Goal: Task Accomplishment & Management: Manage account settings

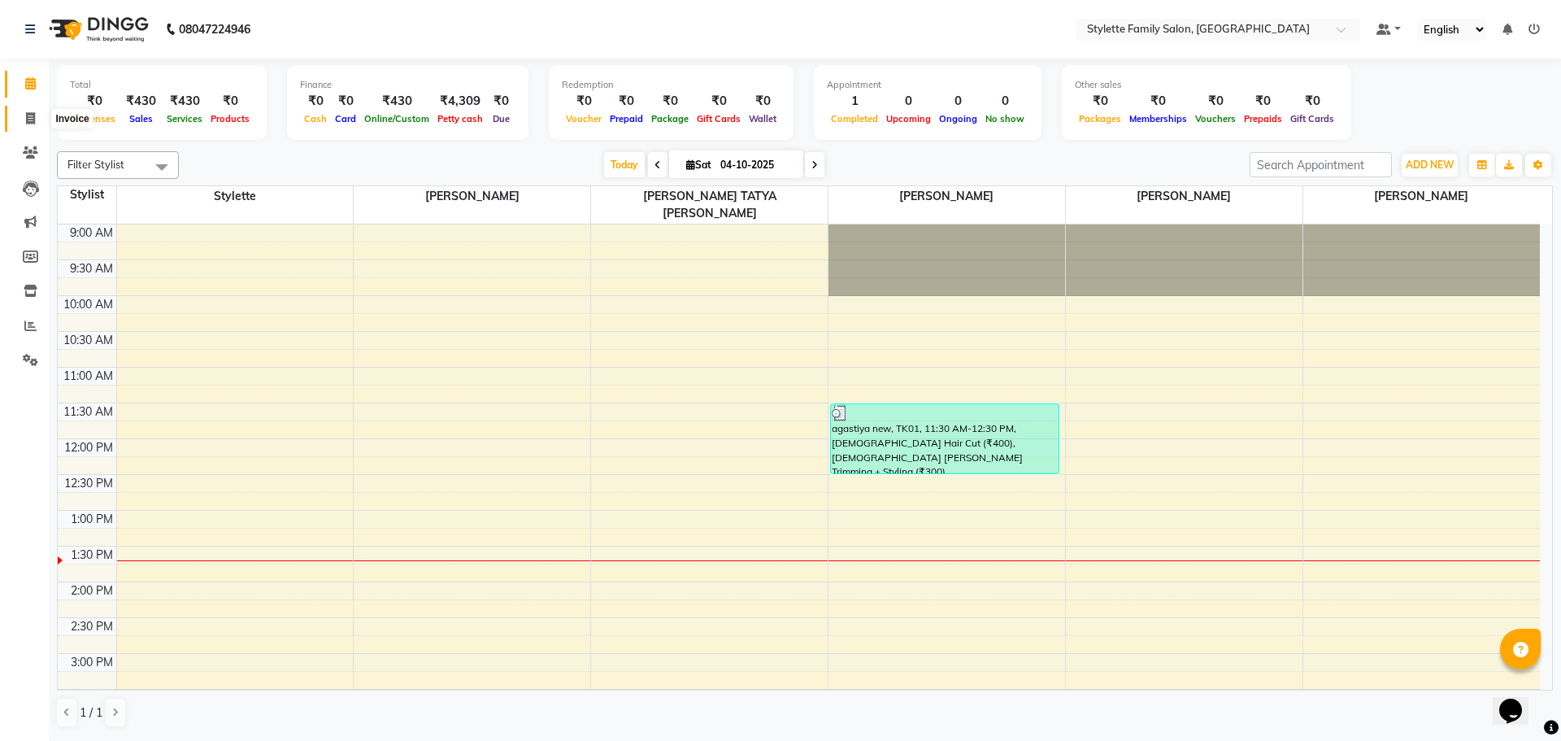
click at [33, 120] on icon at bounding box center [30, 118] width 9 height 12
select select "6990"
select select "service"
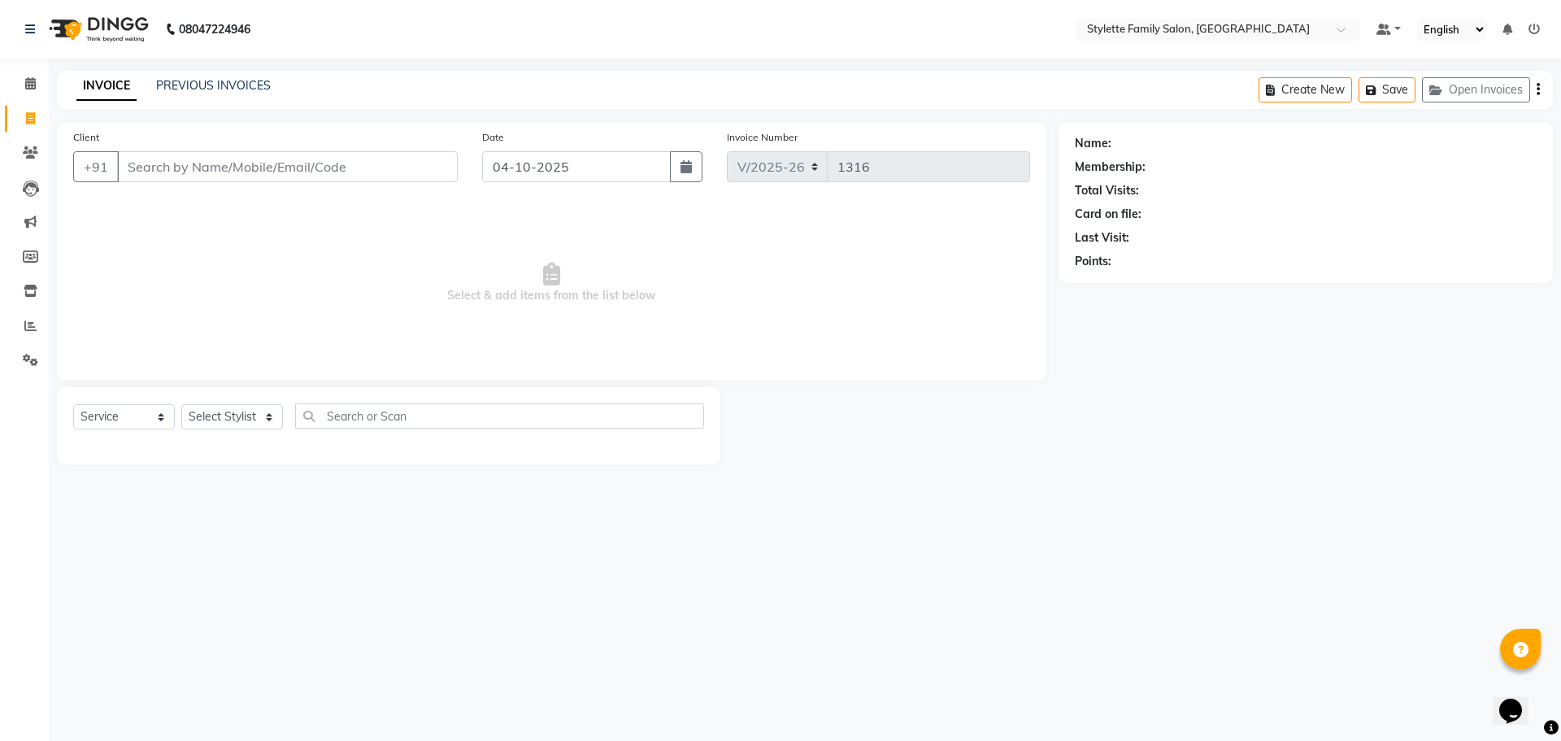
click at [195, 162] on input "Client" at bounding box center [287, 166] width 341 height 31
type input "7001227159"
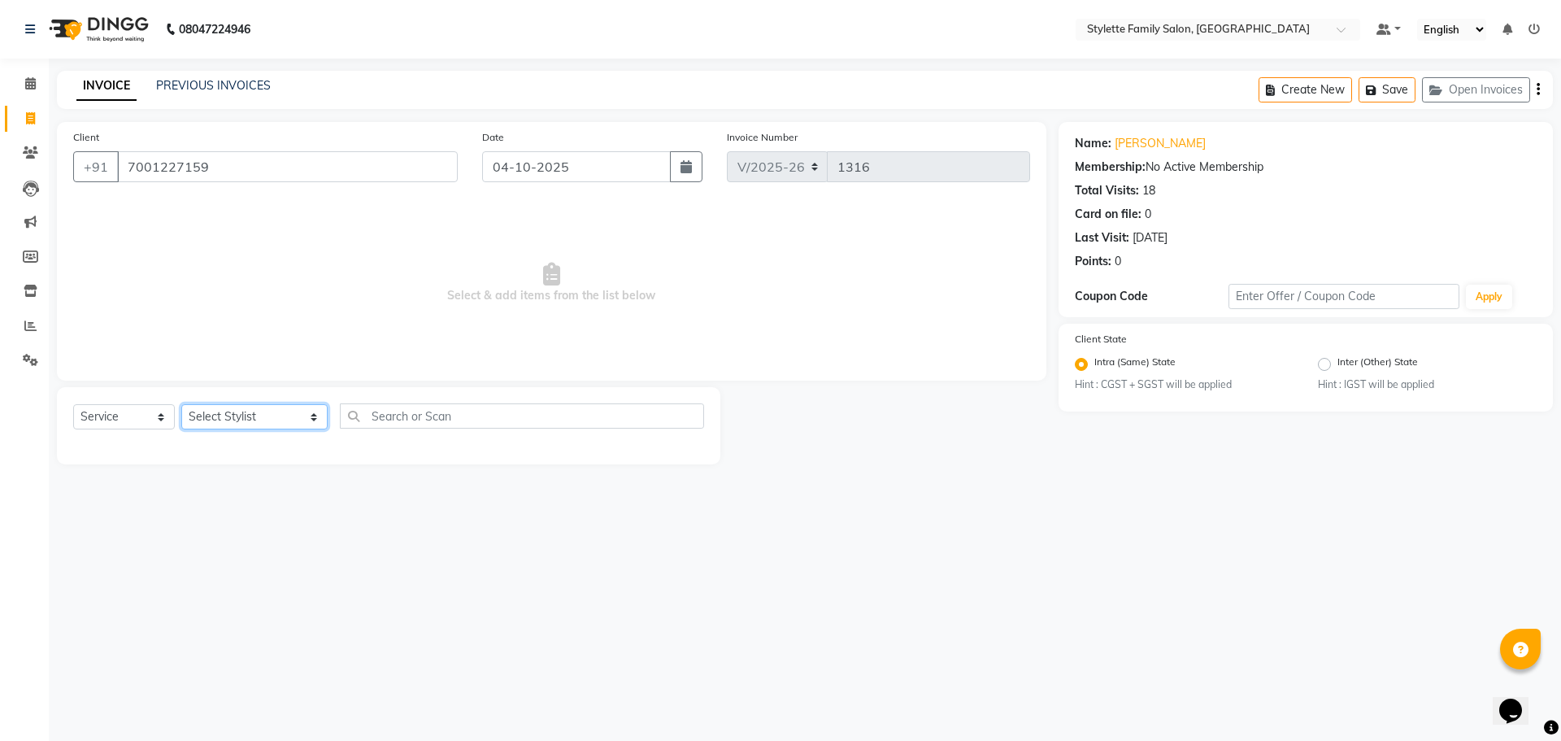
click at [230, 412] on select "Select Stylist Abhishek dhomble [PERSON_NAME] Manager [PERSON_NAME] Stylette [P…" at bounding box center [254, 416] width 146 height 25
select select "58418"
click at [181, 404] on select "Select Stylist Abhishek dhomble [PERSON_NAME] Manager [PERSON_NAME] Stylette [P…" at bounding box center [254, 416] width 146 height 25
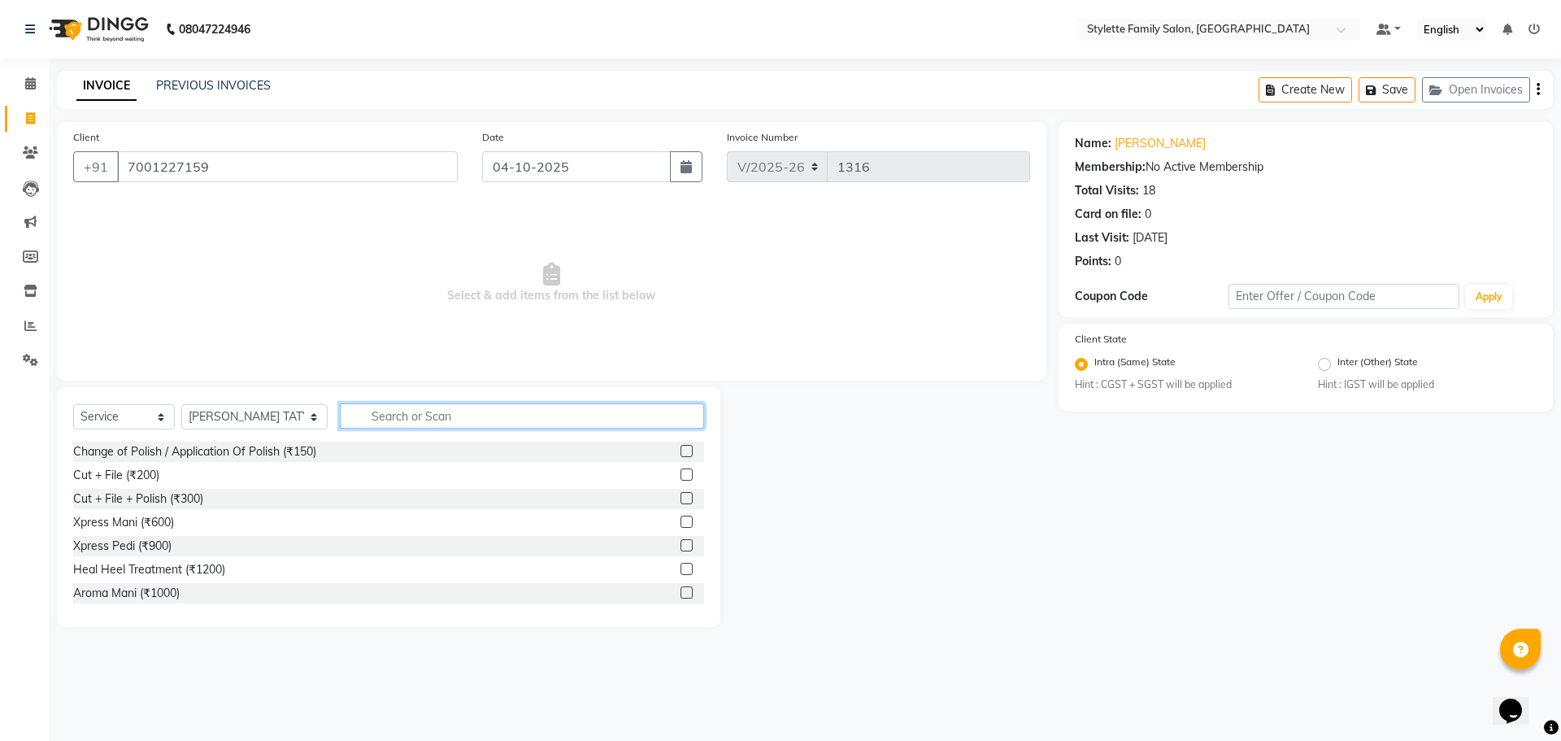
click at [371, 415] on input "text" at bounding box center [522, 415] width 364 height 25
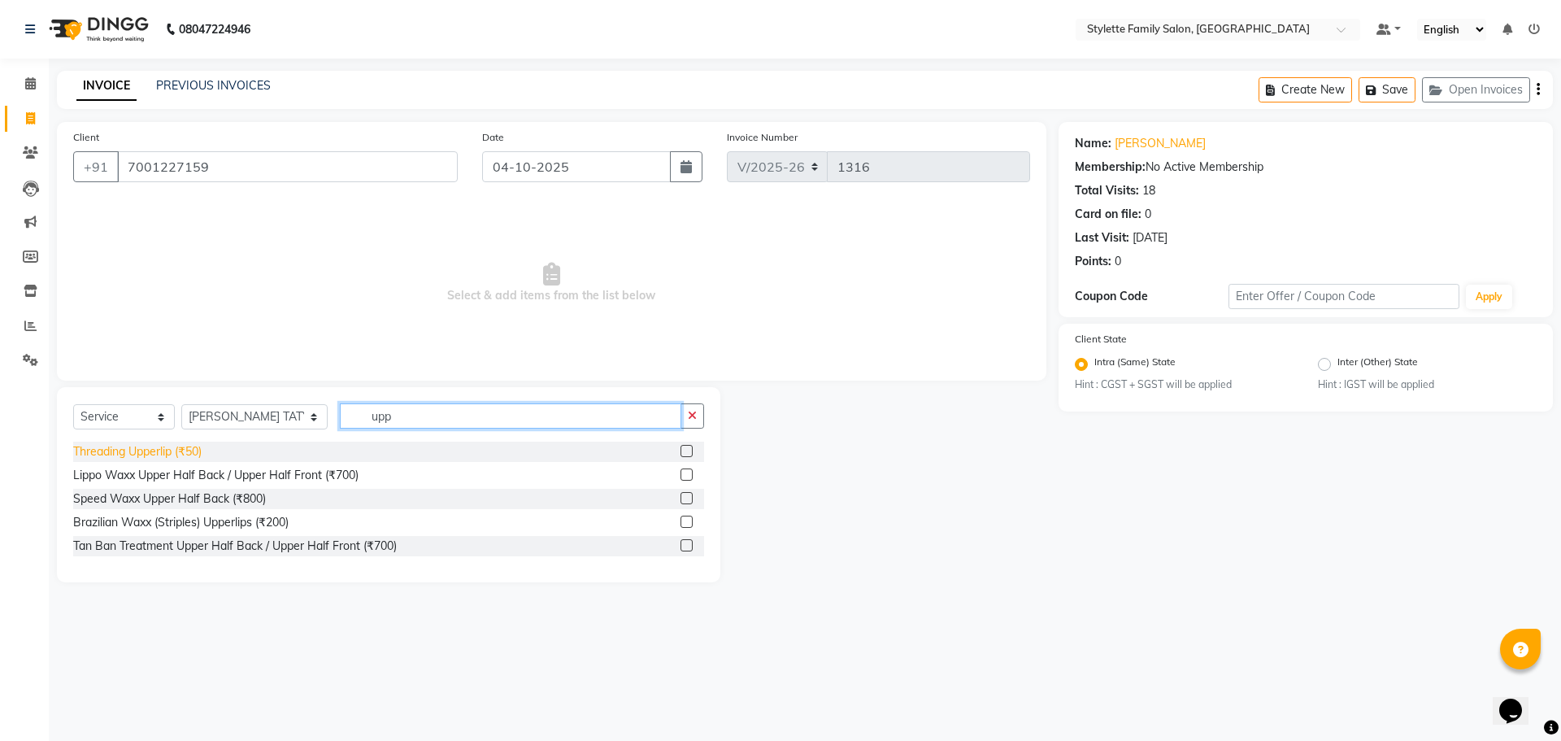
type input "upp"
click at [155, 451] on div "Threading Upperlip (₹50)" at bounding box center [137, 451] width 128 height 17
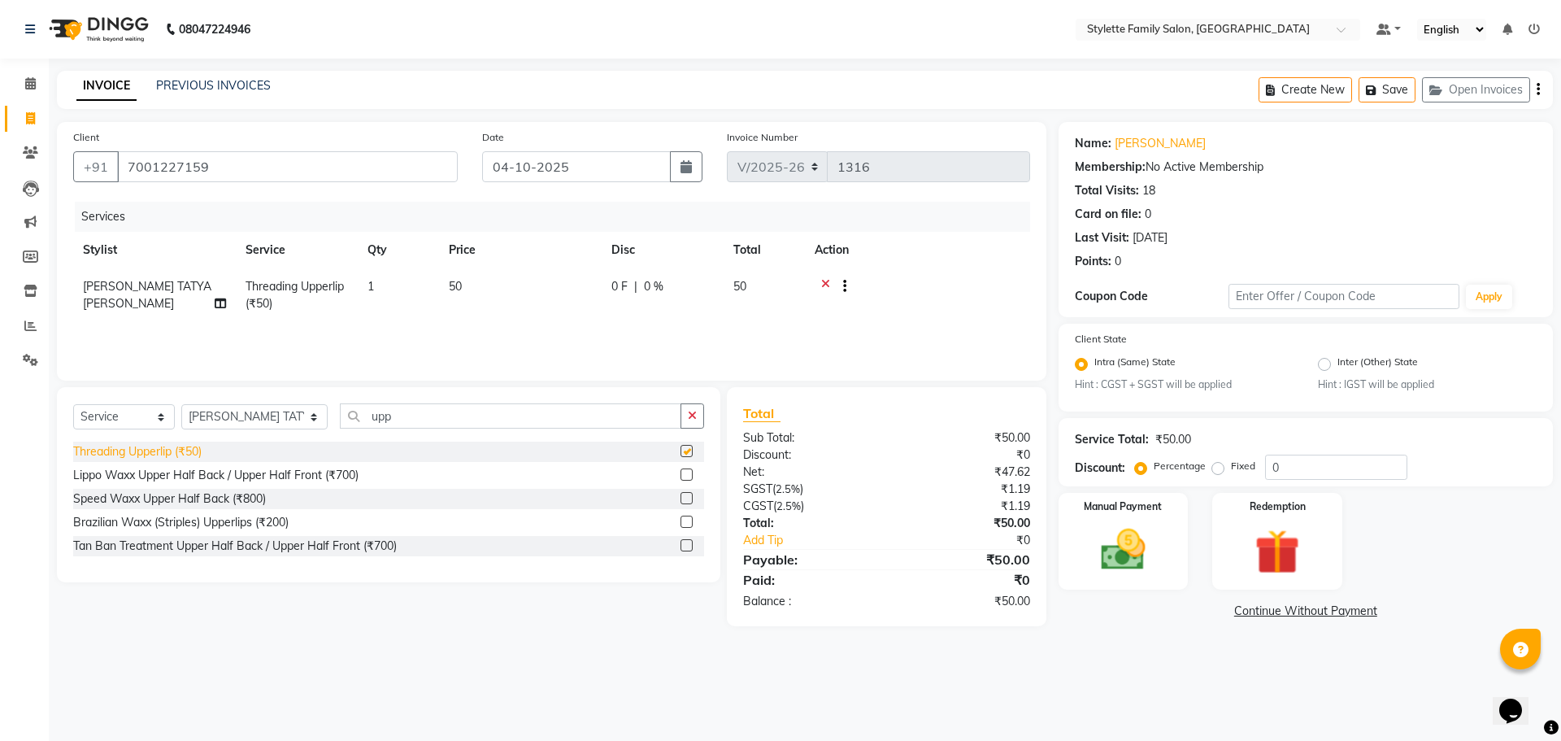
checkbox input "false"
click at [1086, 535] on img at bounding box center [1124, 551] width 76 height 54
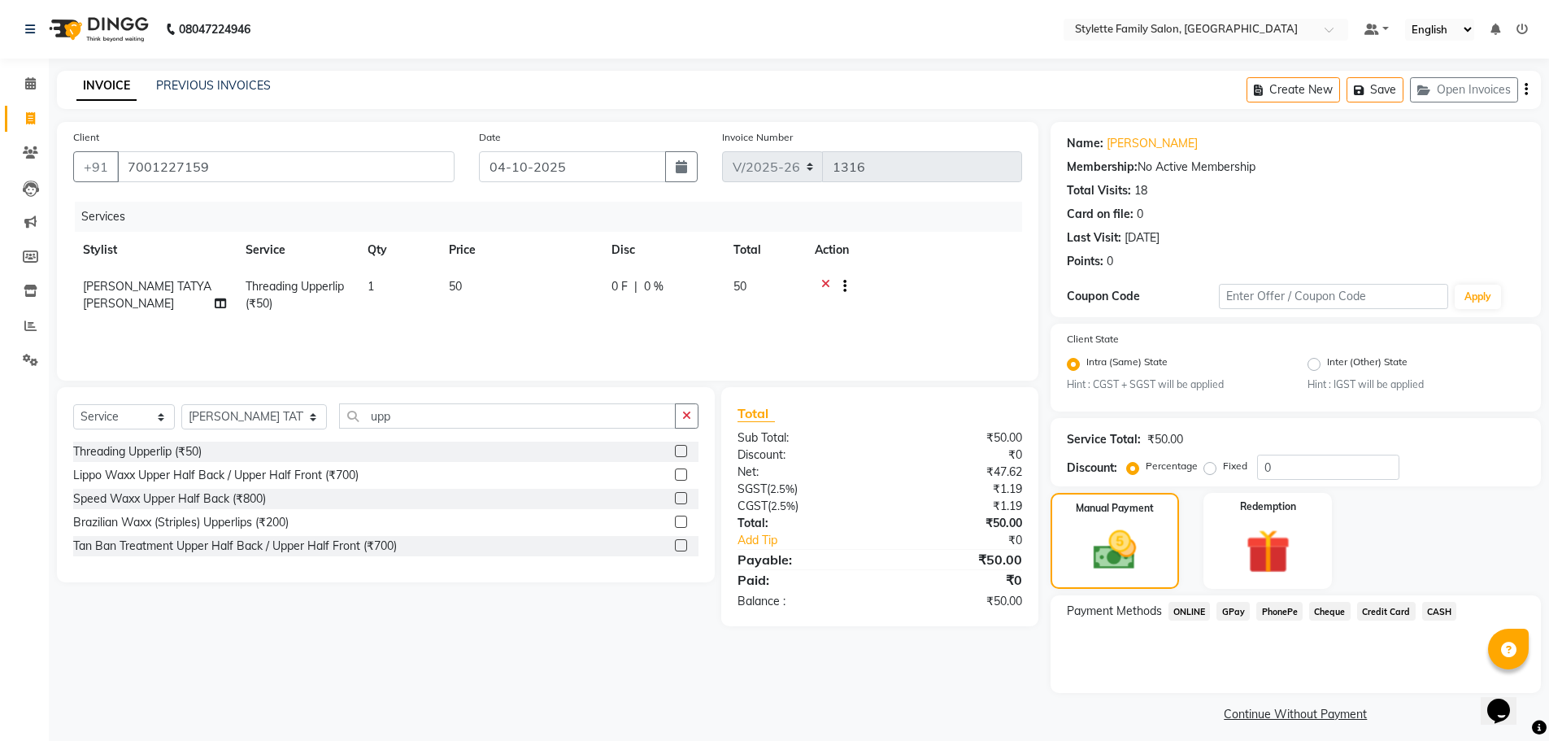
scroll to position [10, 0]
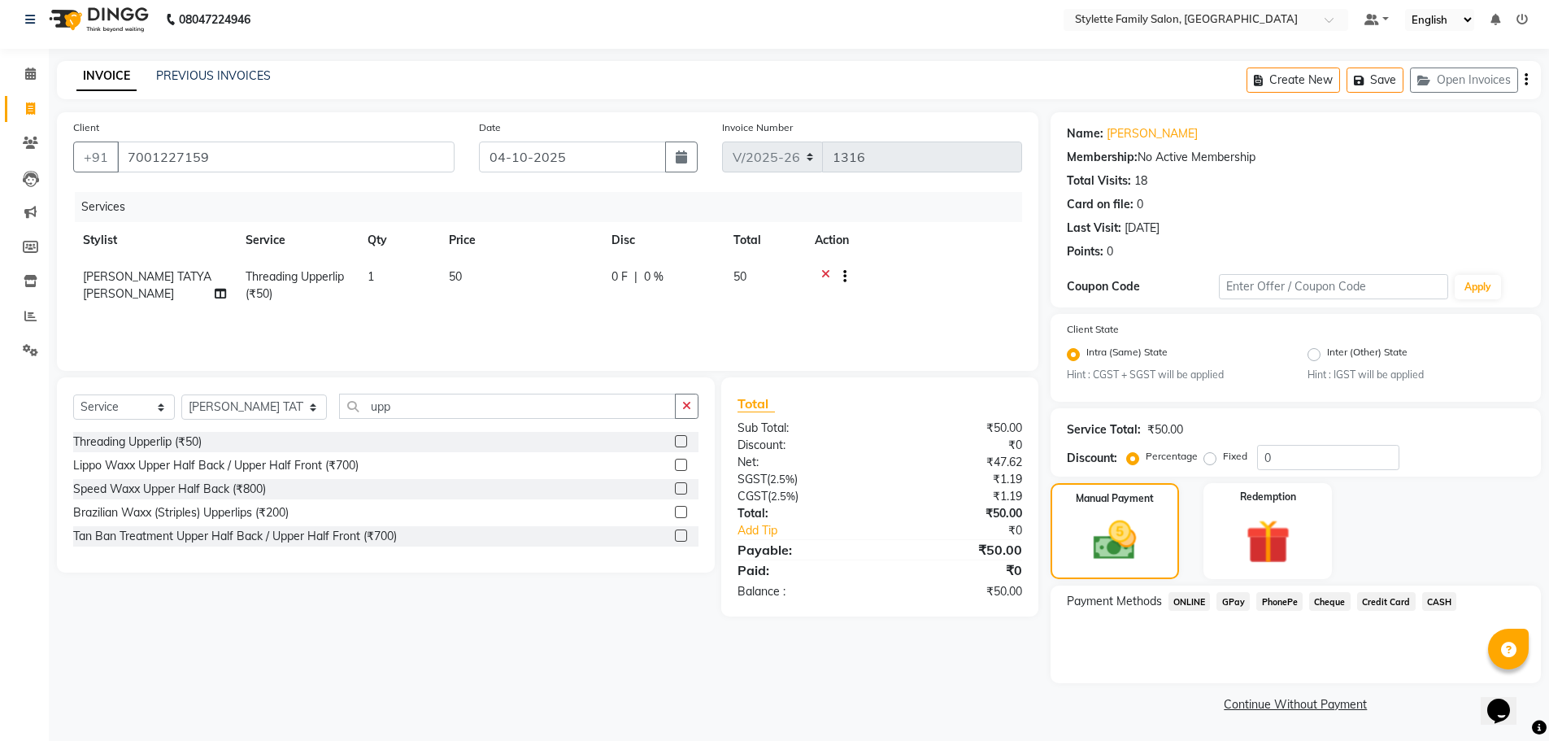
click at [1234, 595] on span "GPay" at bounding box center [1233, 601] width 33 height 19
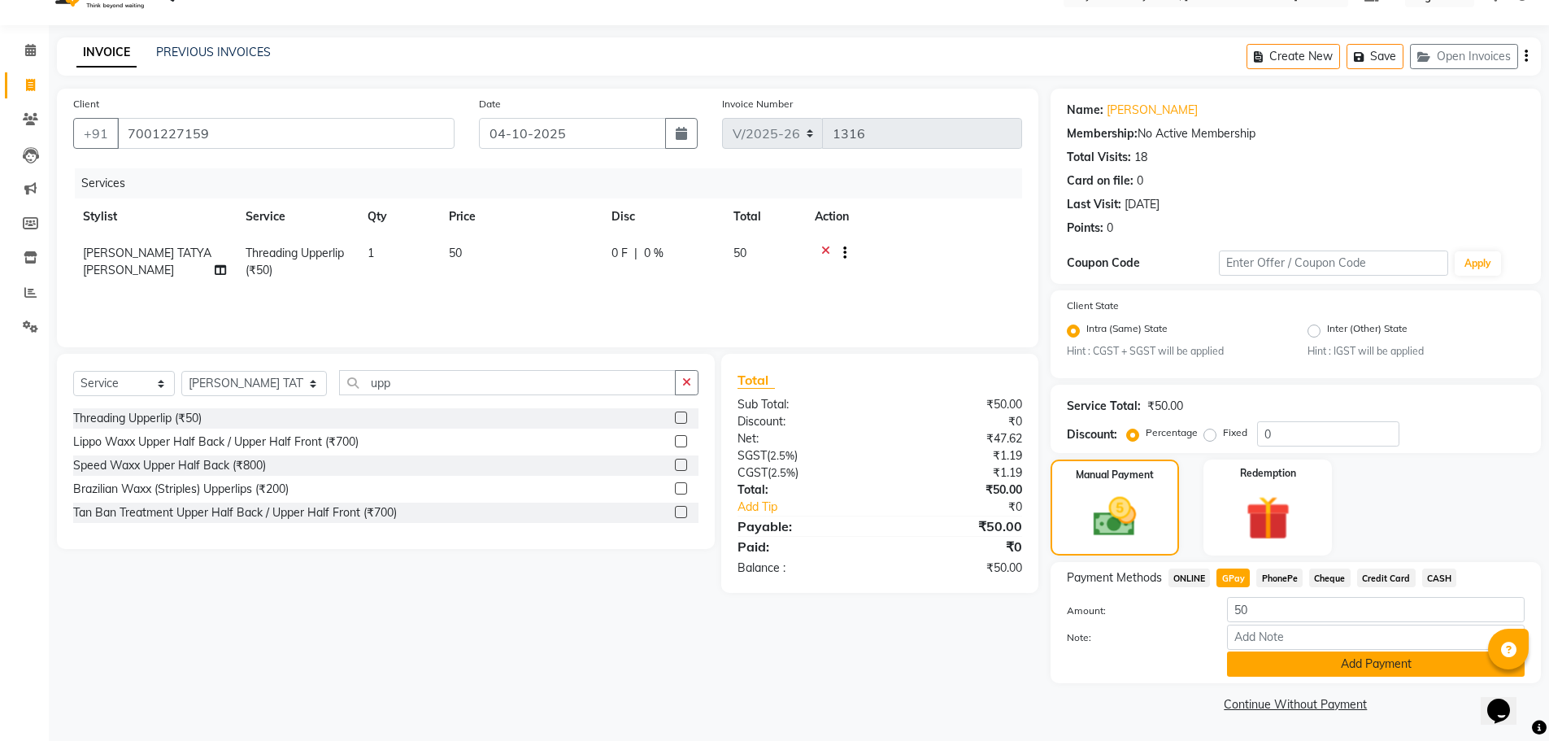
click at [1296, 662] on button "Add Payment" at bounding box center [1376, 663] width 298 height 25
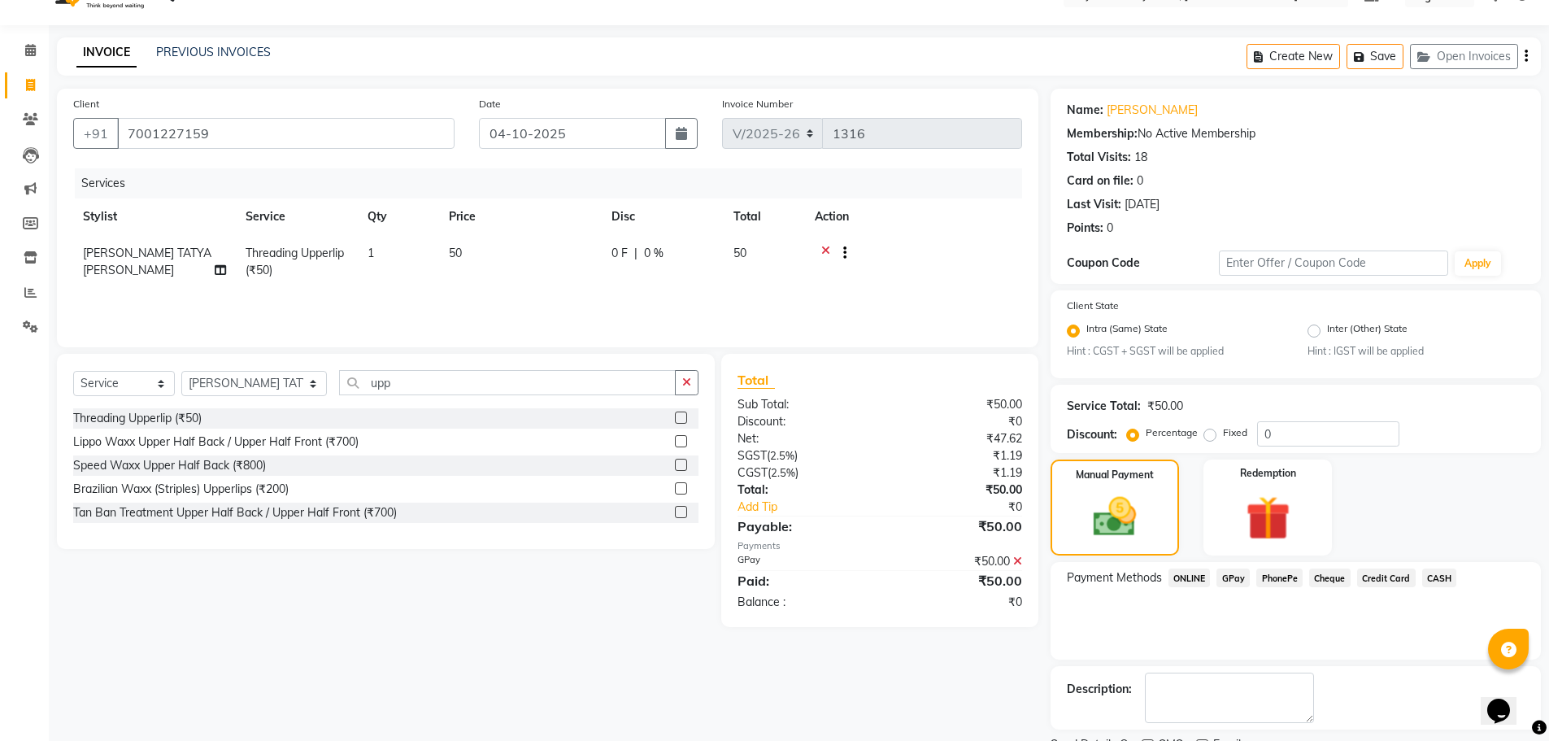
scroll to position [102, 0]
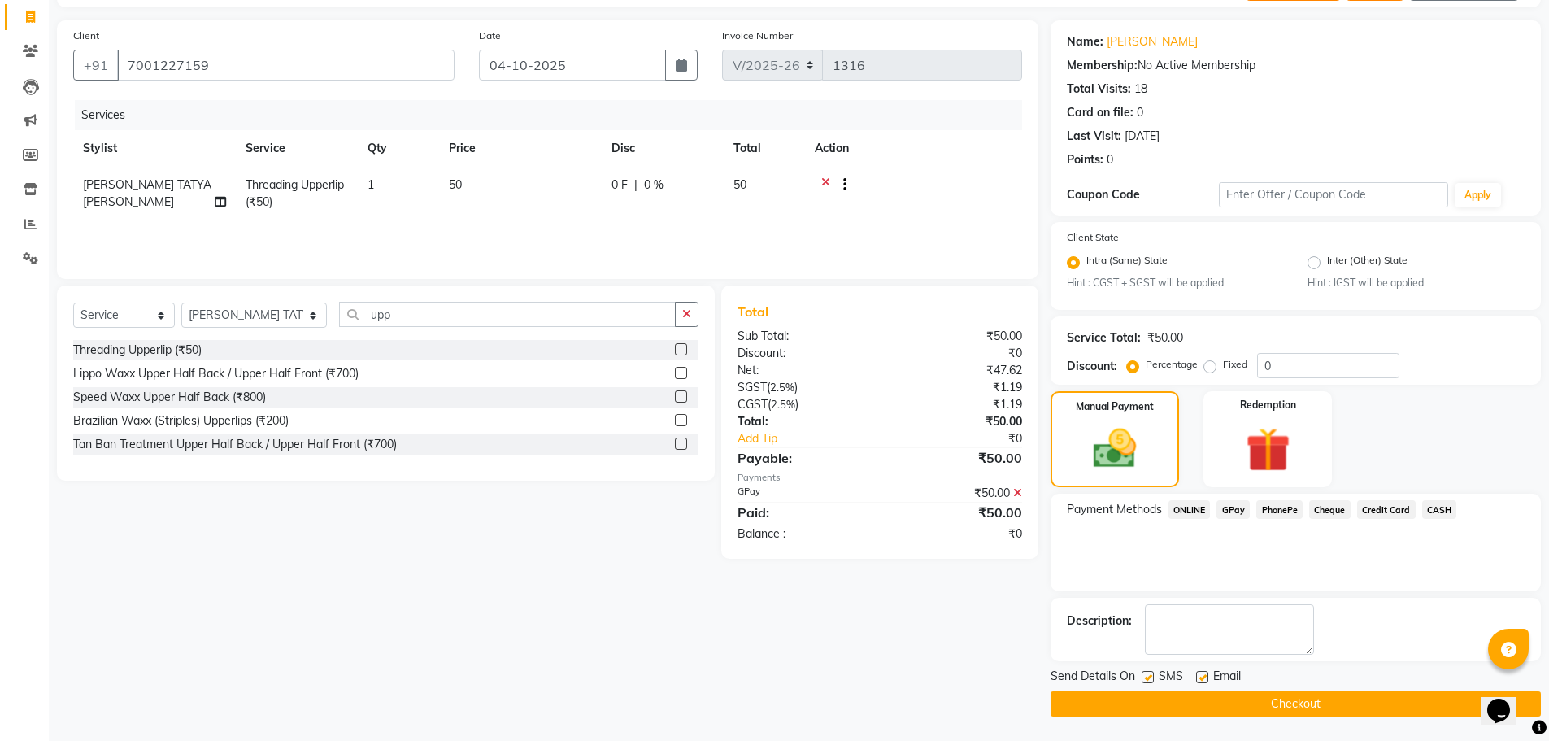
click at [1283, 703] on button "Checkout" at bounding box center [1296, 703] width 490 height 25
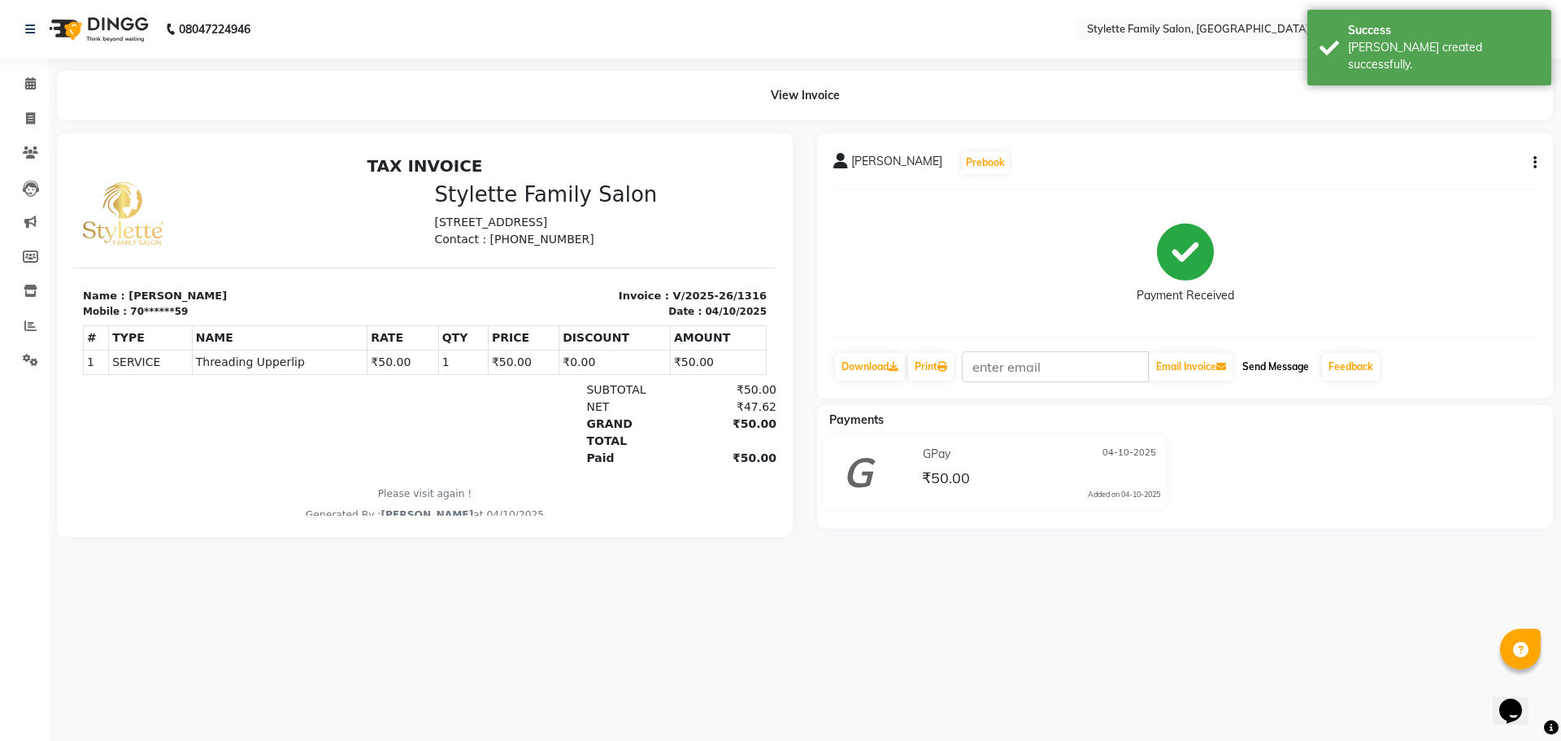
click at [1269, 364] on button "Send Message" at bounding box center [1276, 367] width 80 height 28
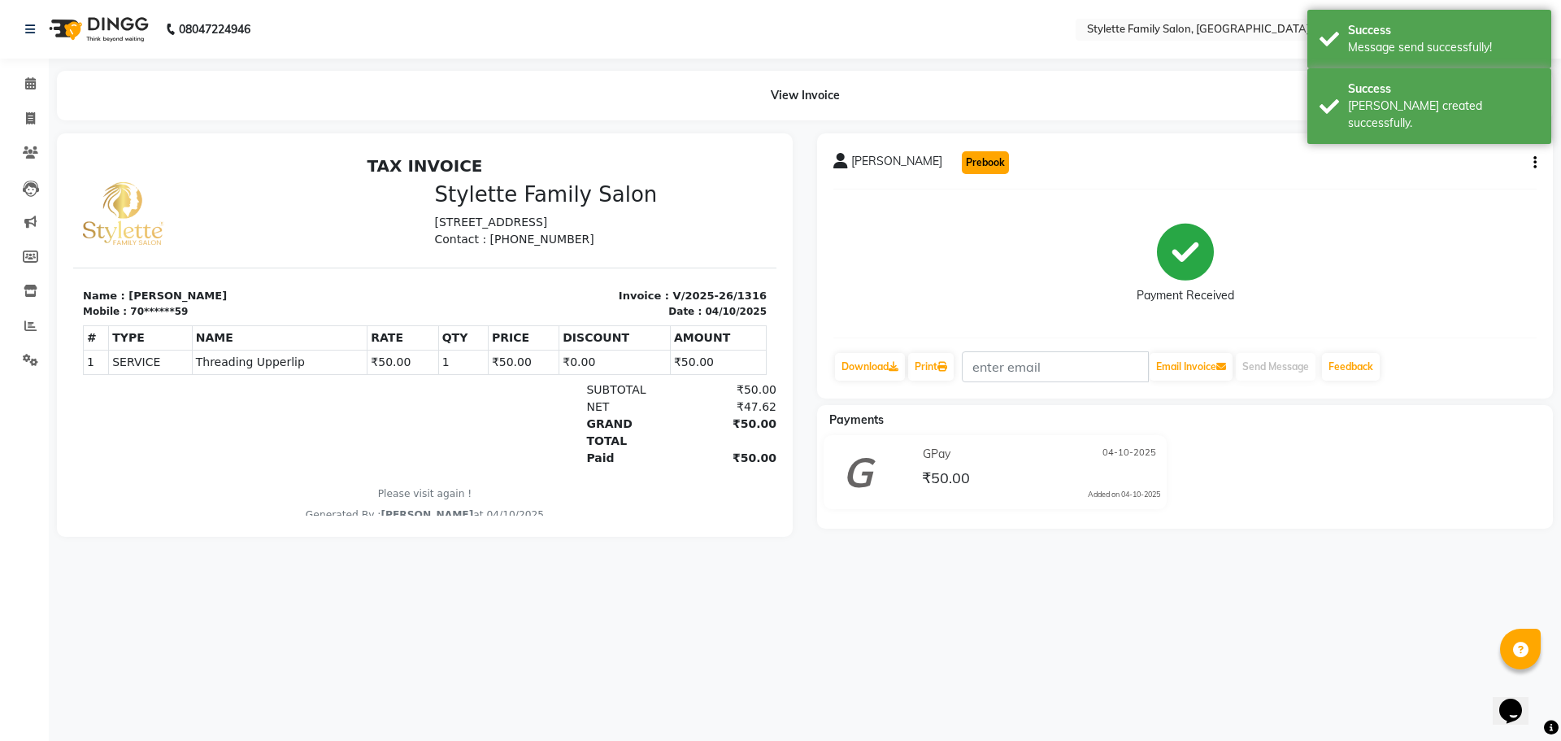
click at [962, 159] on button "Prebook" at bounding box center [985, 162] width 47 height 23
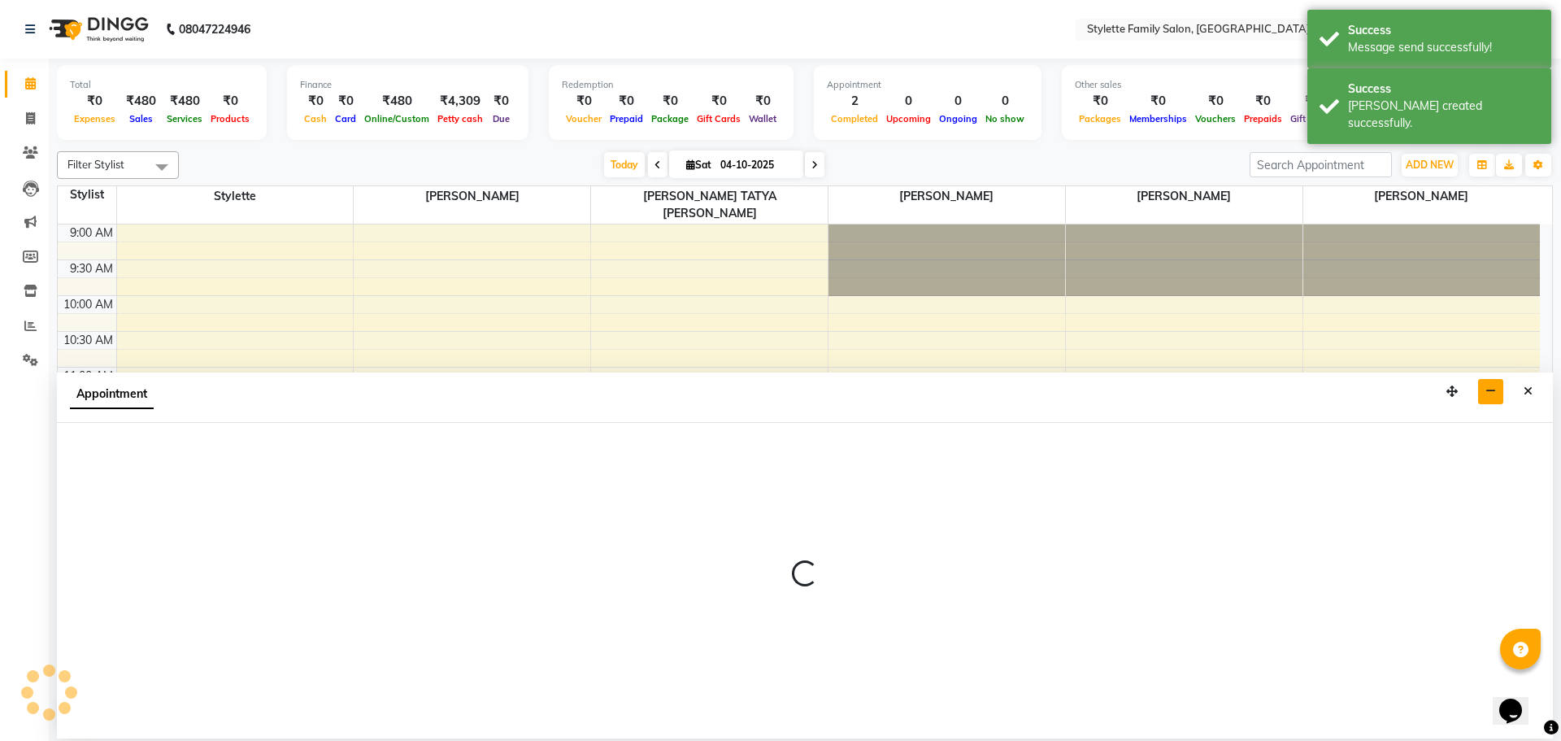
select select "58418"
select select "600"
select select "tentative"
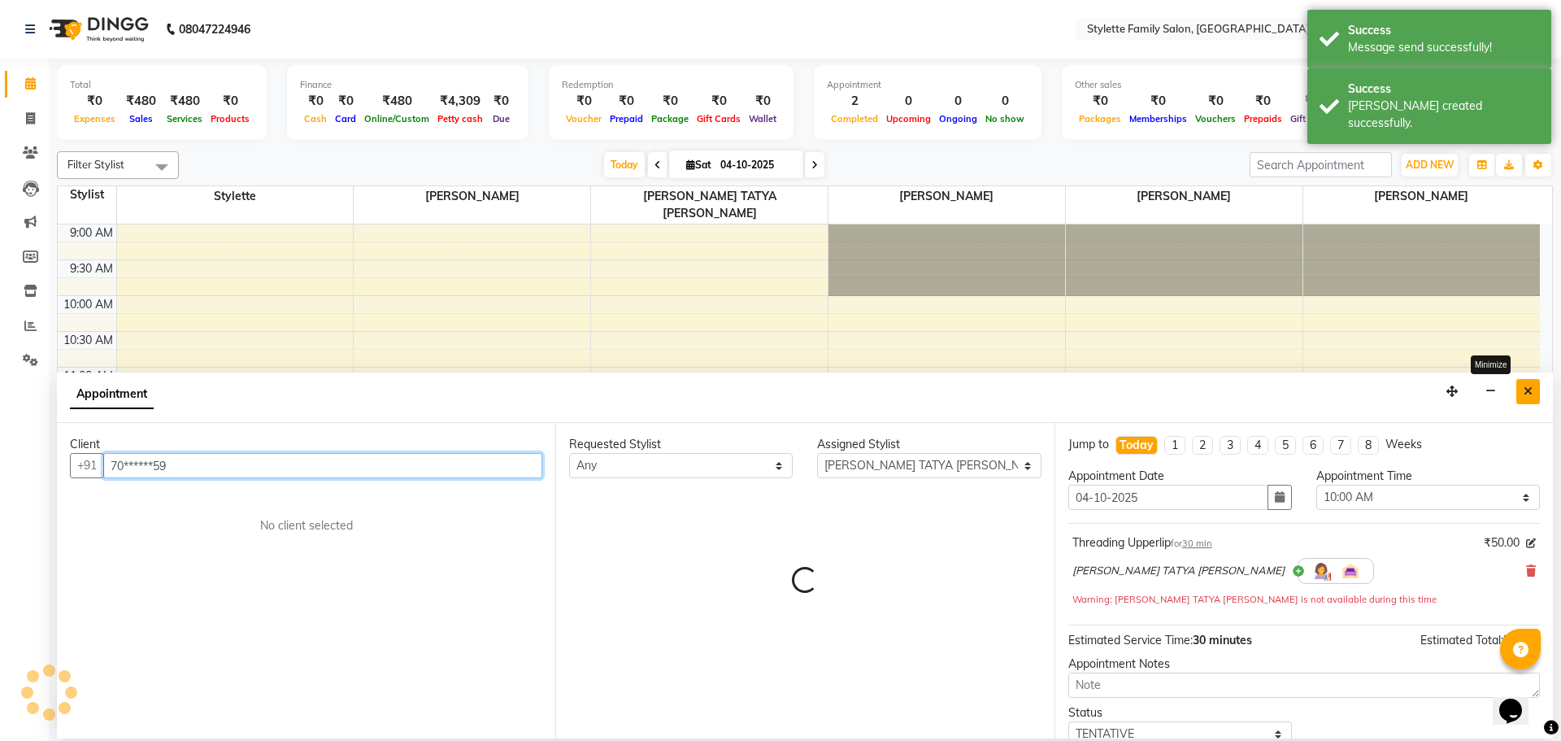
scroll to position [287, 0]
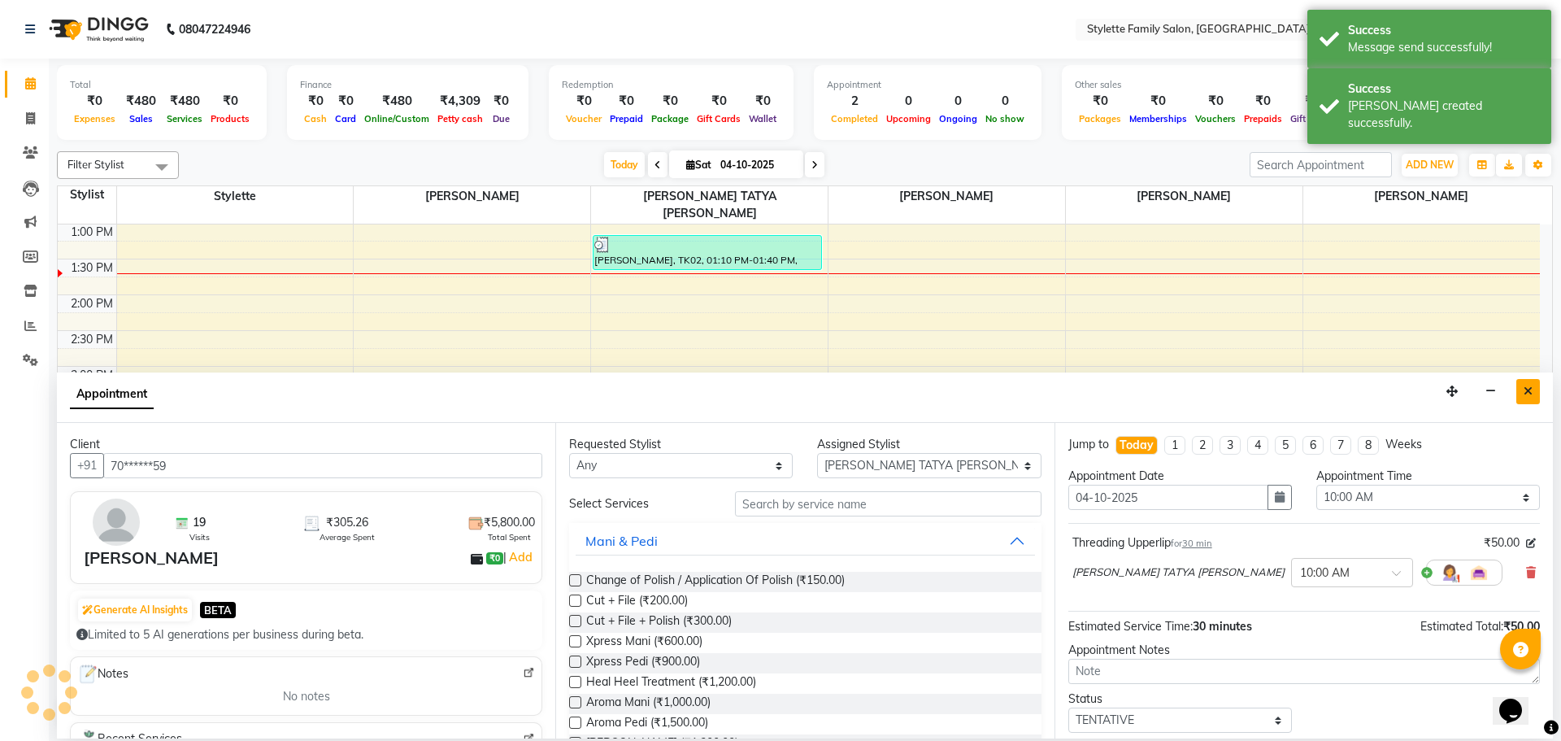
click at [1527, 391] on icon "Close" at bounding box center [1528, 390] width 9 height 11
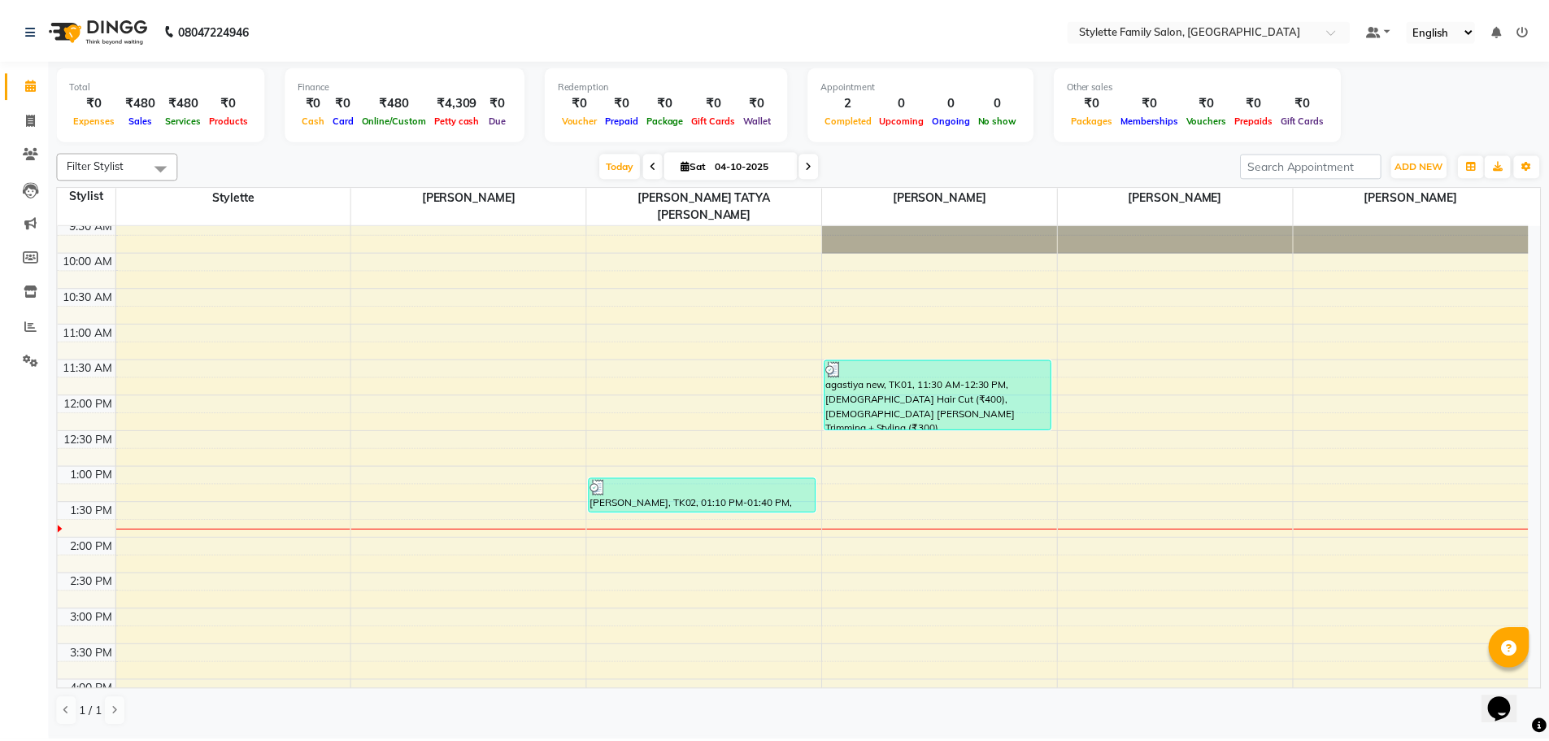
scroll to position [81, 0]
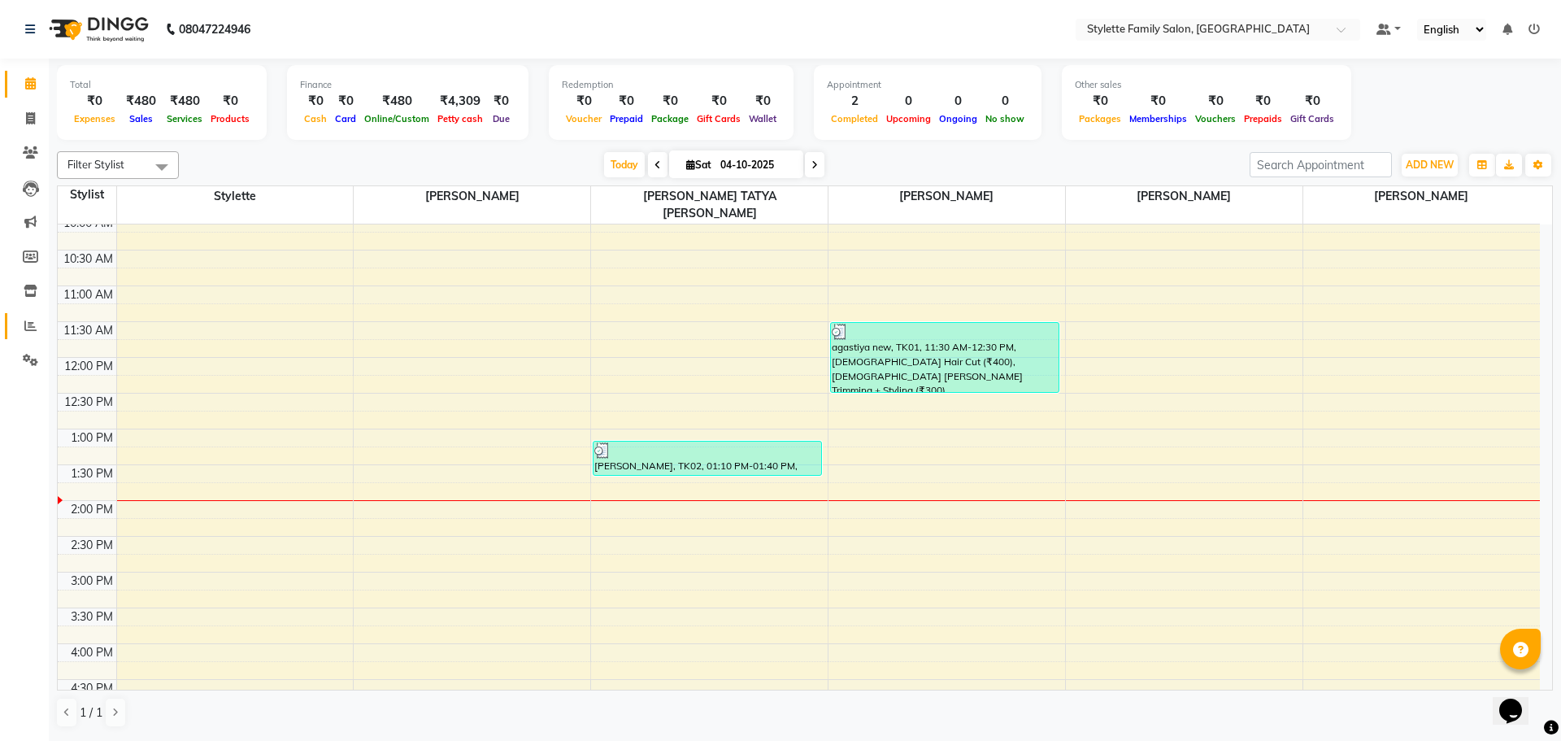
click at [25, 330] on icon at bounding box center [30, 326] width 12 height 12
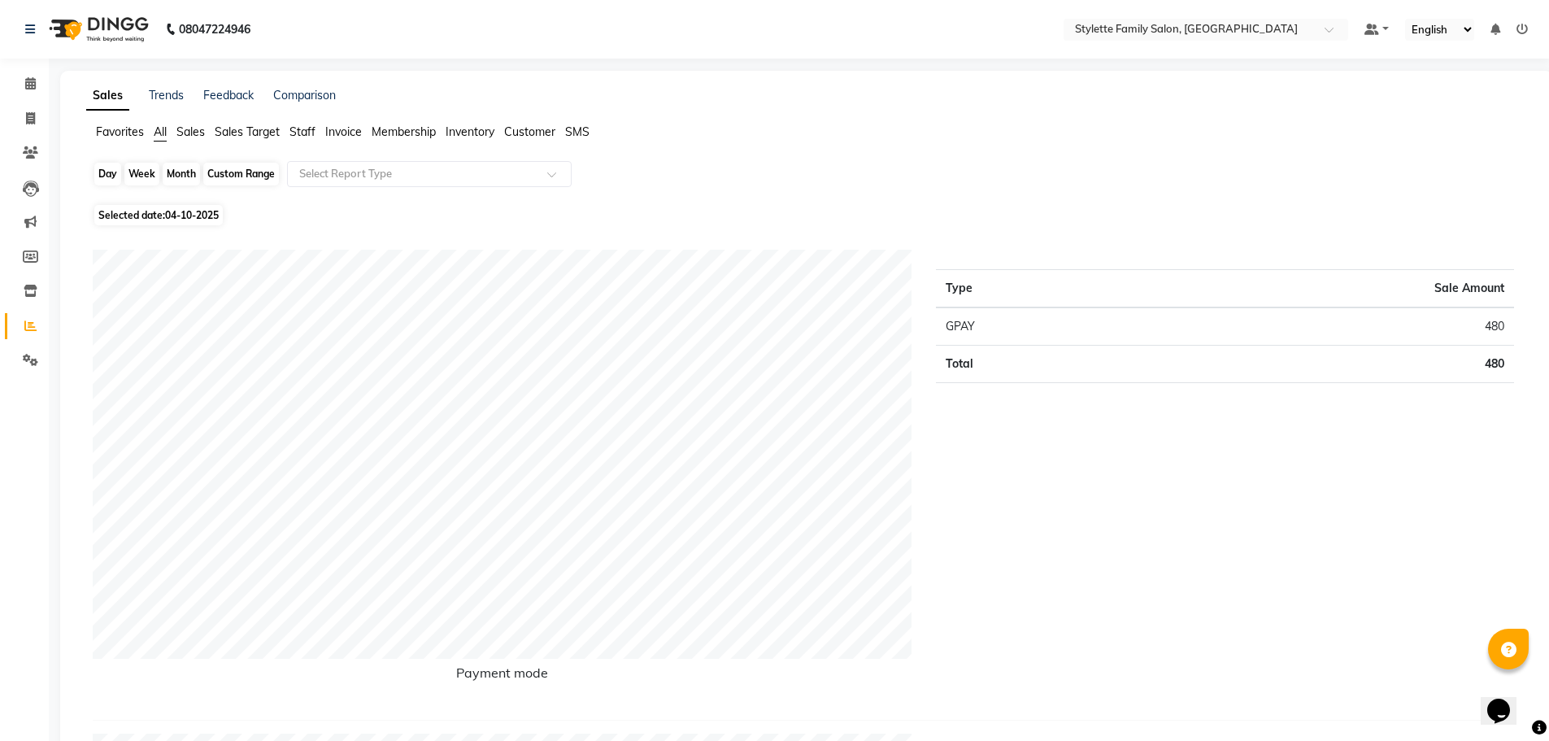
click at [107, 172] on div "Day" at bounding box center [107, 174] width 27 height 23
select select "10"
select select "2025"
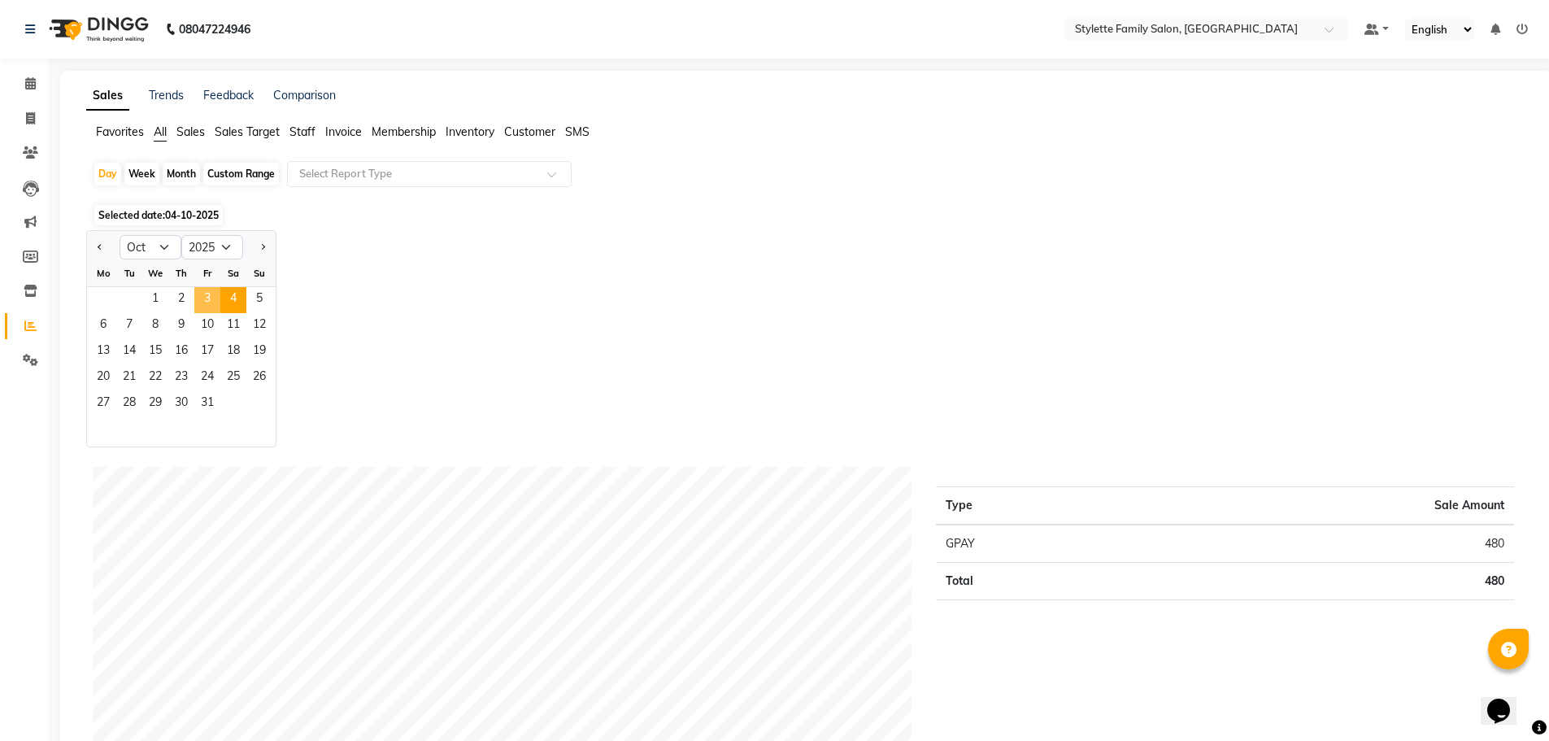
click at [202, 290] on span "3" at bounding box center [207, 300] width 26 height 26
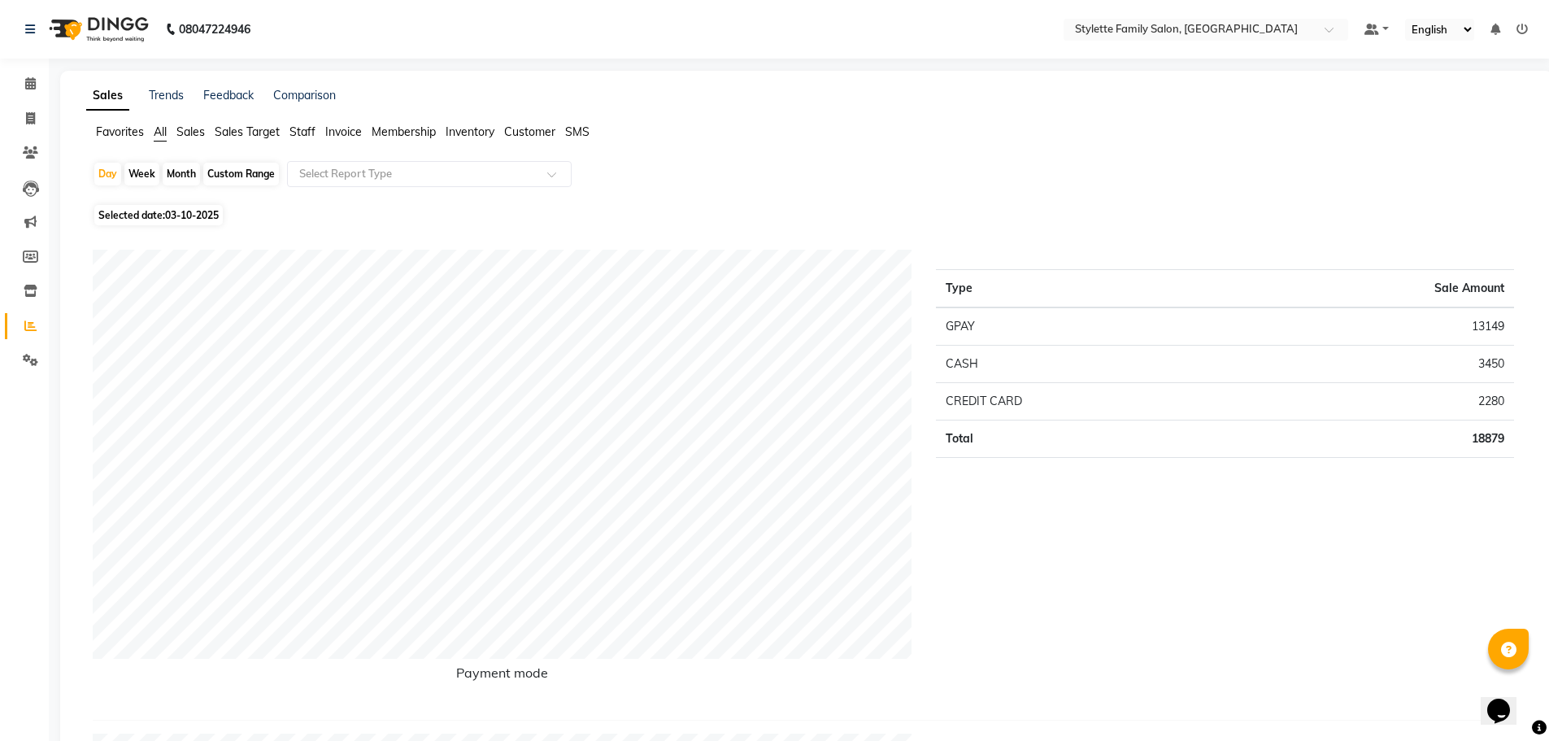
click at [169, 176] on div "Month" at bounding box center [181, 174] width 37 height 23
select select "10"
select select "2025"
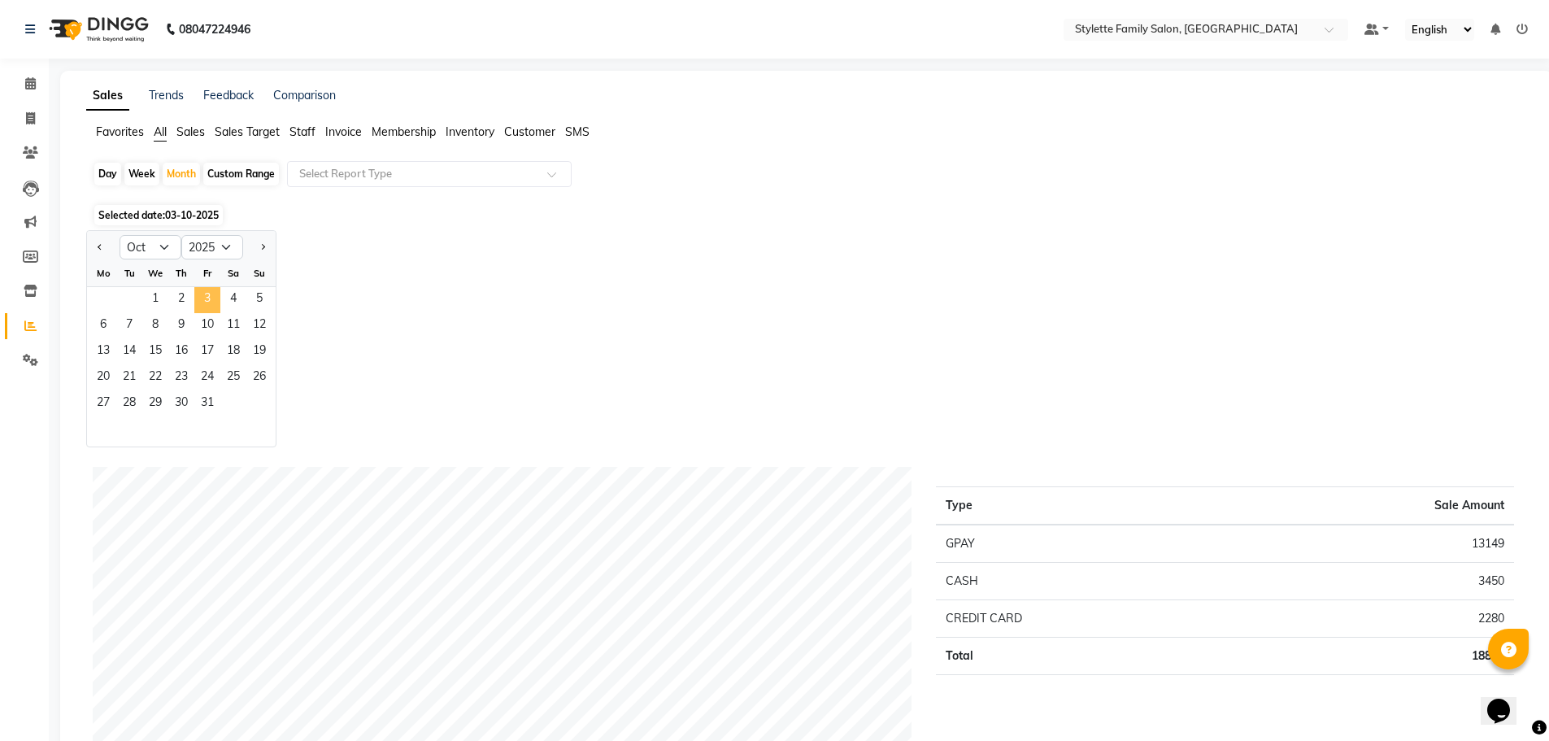
click at [198, 288] on span "3" at bounding box center [207, 300] width 26 height 26
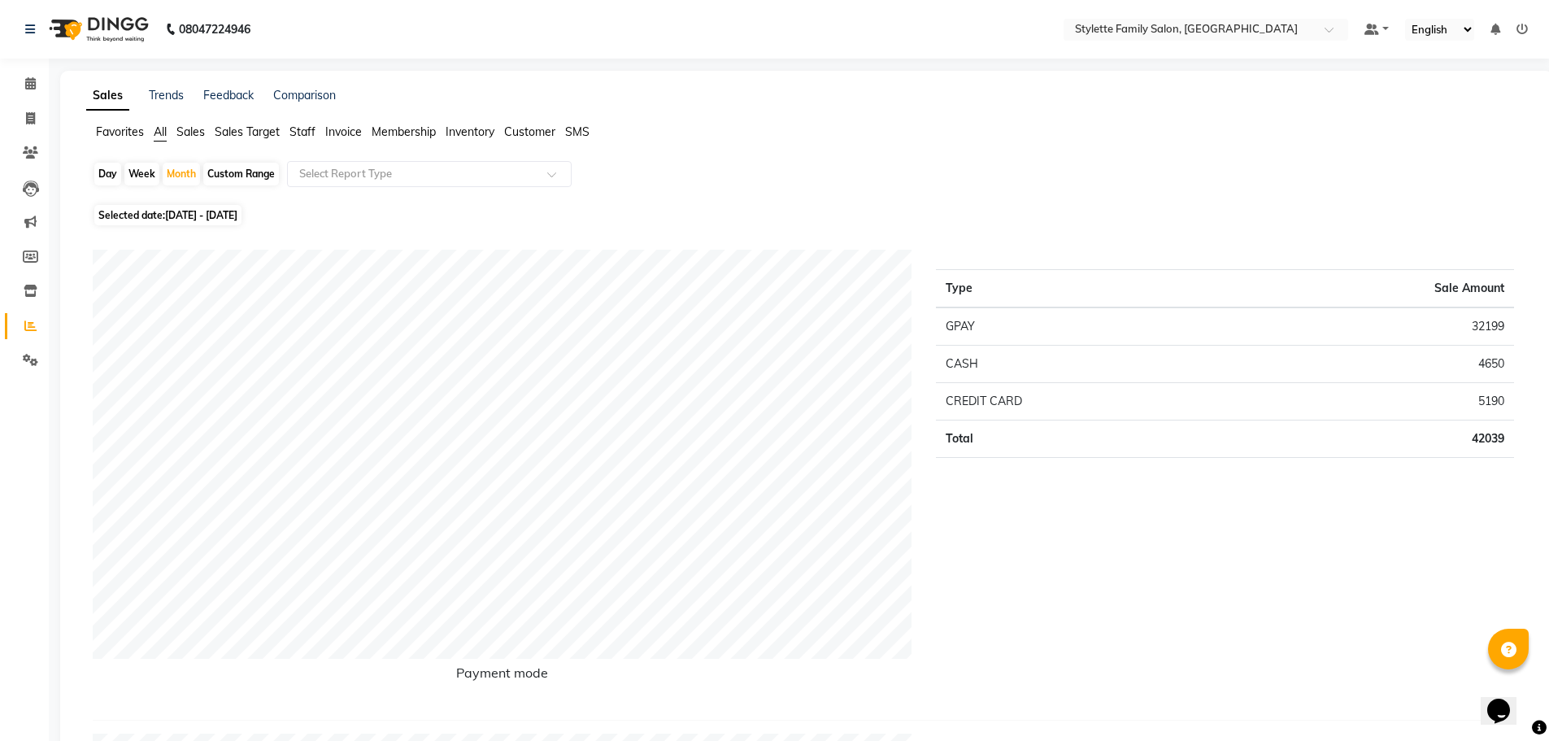
click at [106, 173] on div "Day" at bounding box center [107, 174] width 27 height 23
select select "10"
select select "2025"
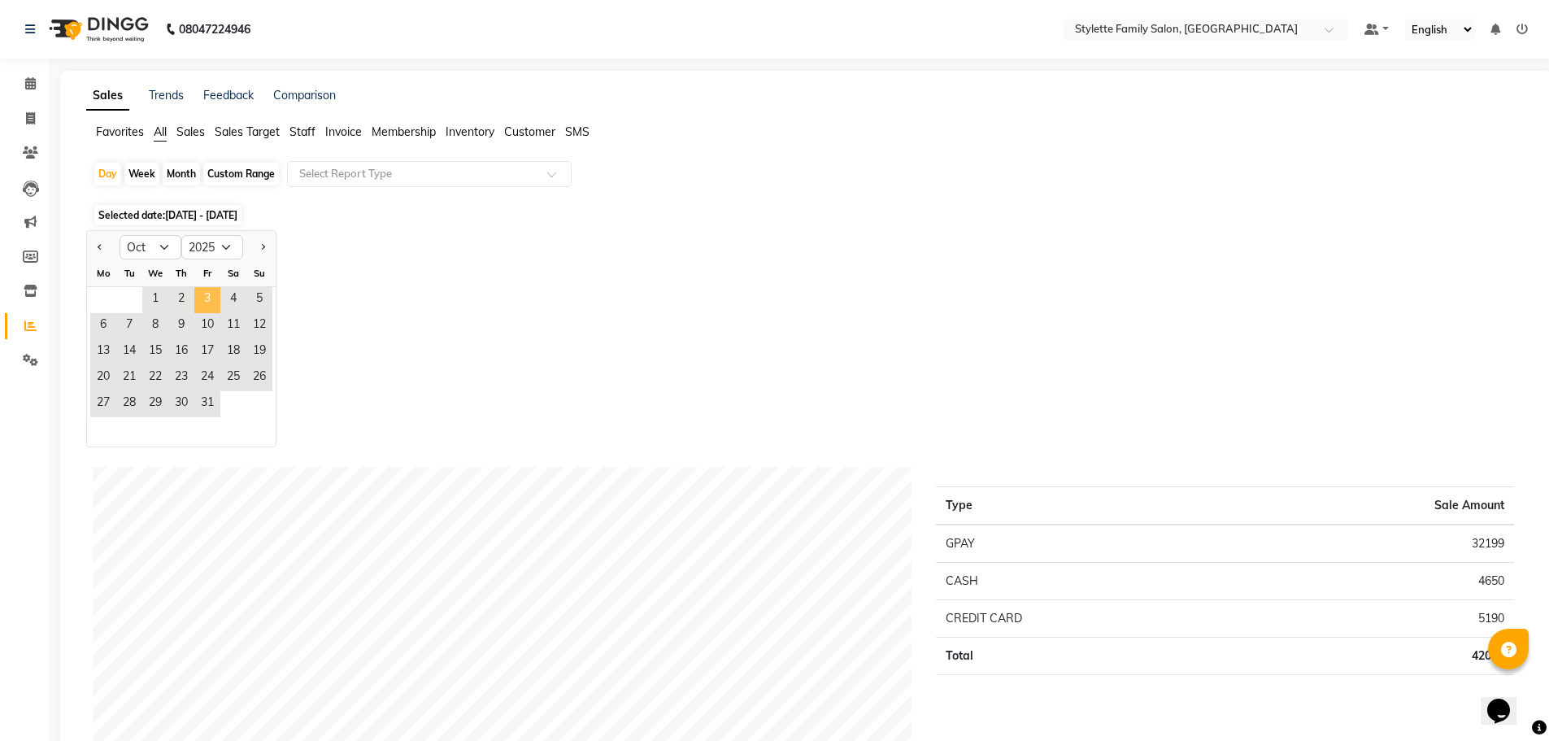
click at [204, 298] on span "3" at bounding box center [207, 300] width 26 height 26
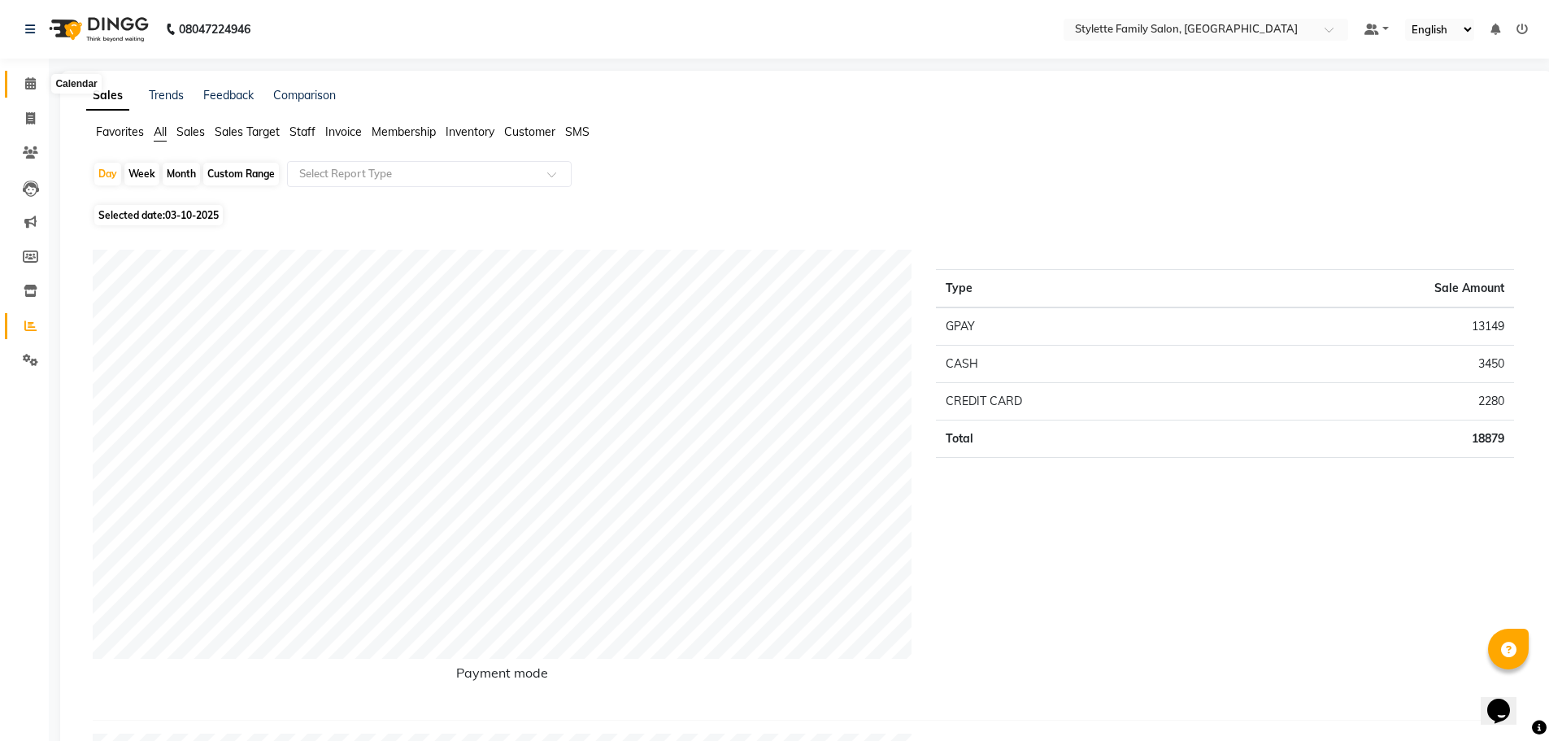
click at [21, 84] on span at bounding box center [30, 84] width 28 height 19
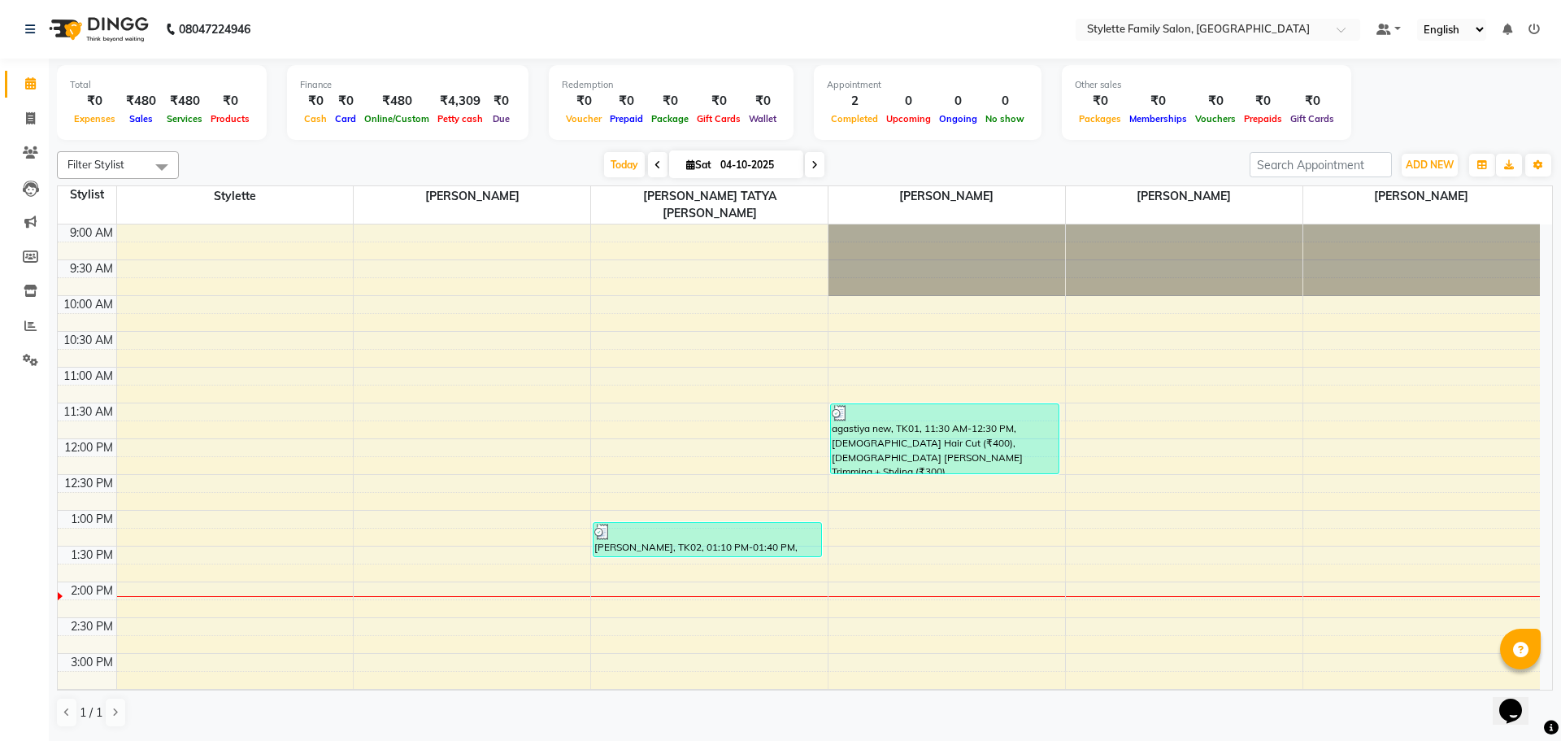
click at [655, 164] on icon at bounding box center [658, 165] width 7 height 10
type input "03-10-2025"
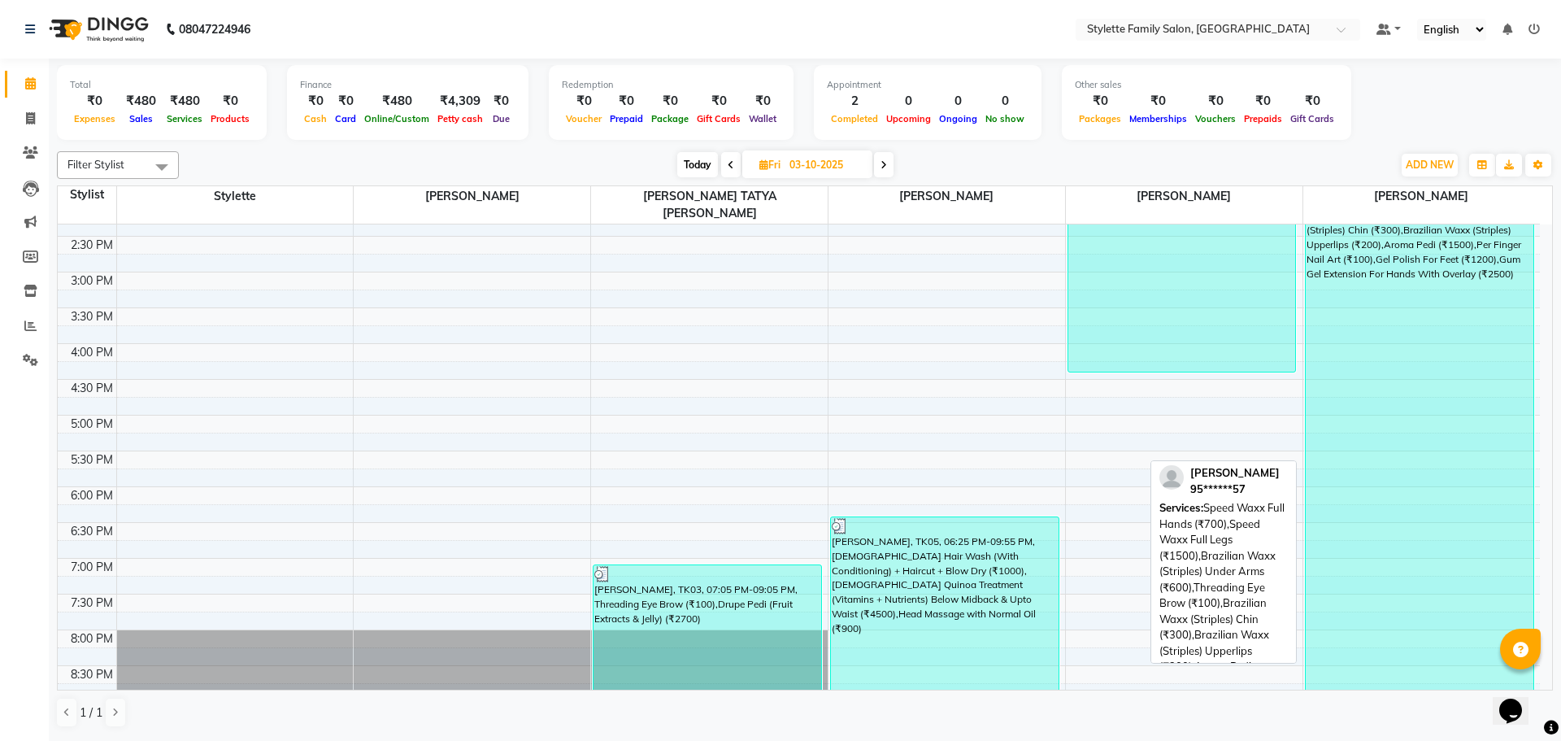
scroll to position [407, 0]
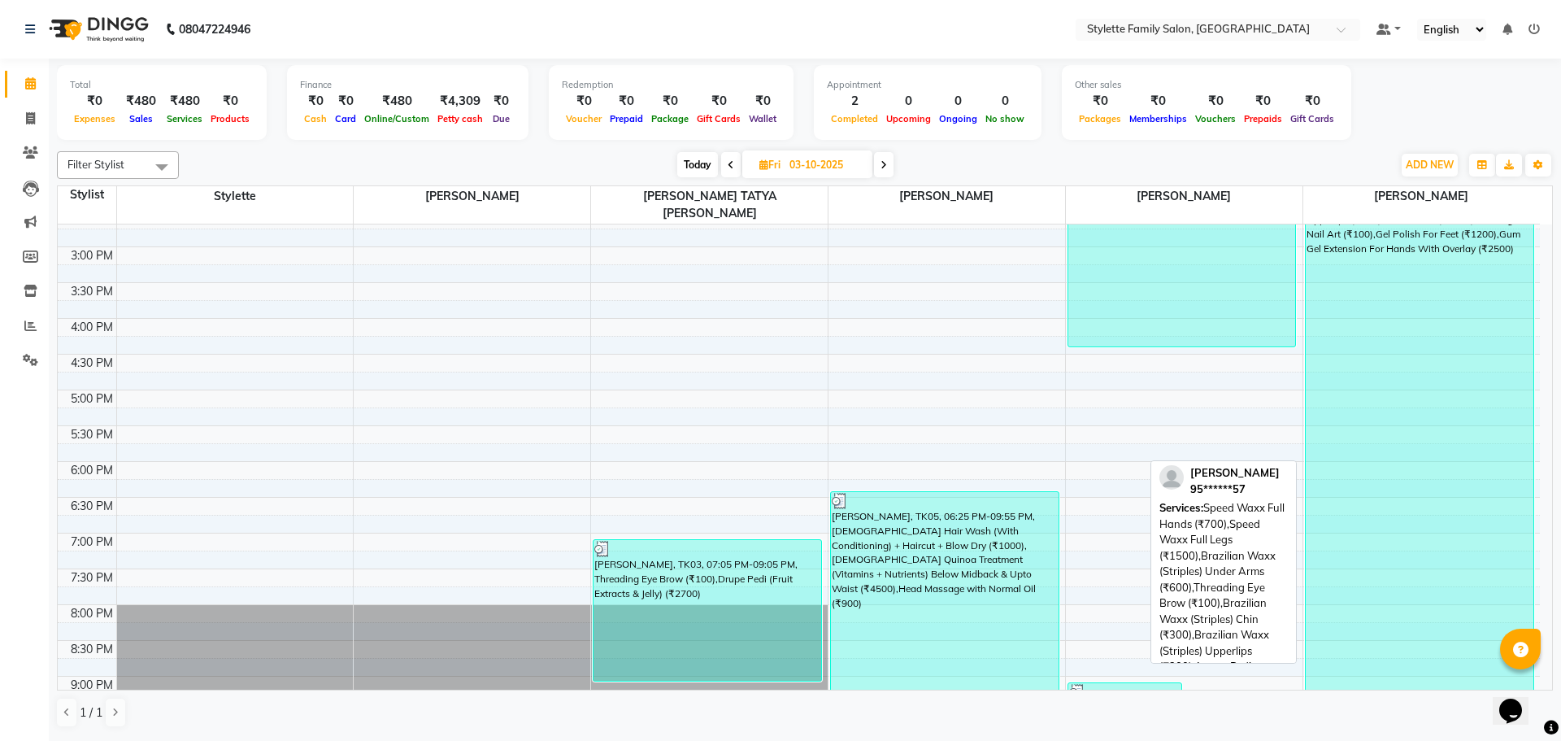
click at [1375, 383] on div "[PERSON_NAME], TK04, 01:15 PM-09:45 PM, Speed Waxx Full Hands (₹700),Speed Waxx…" at bounding box center [1420, 426] width 228 height 606
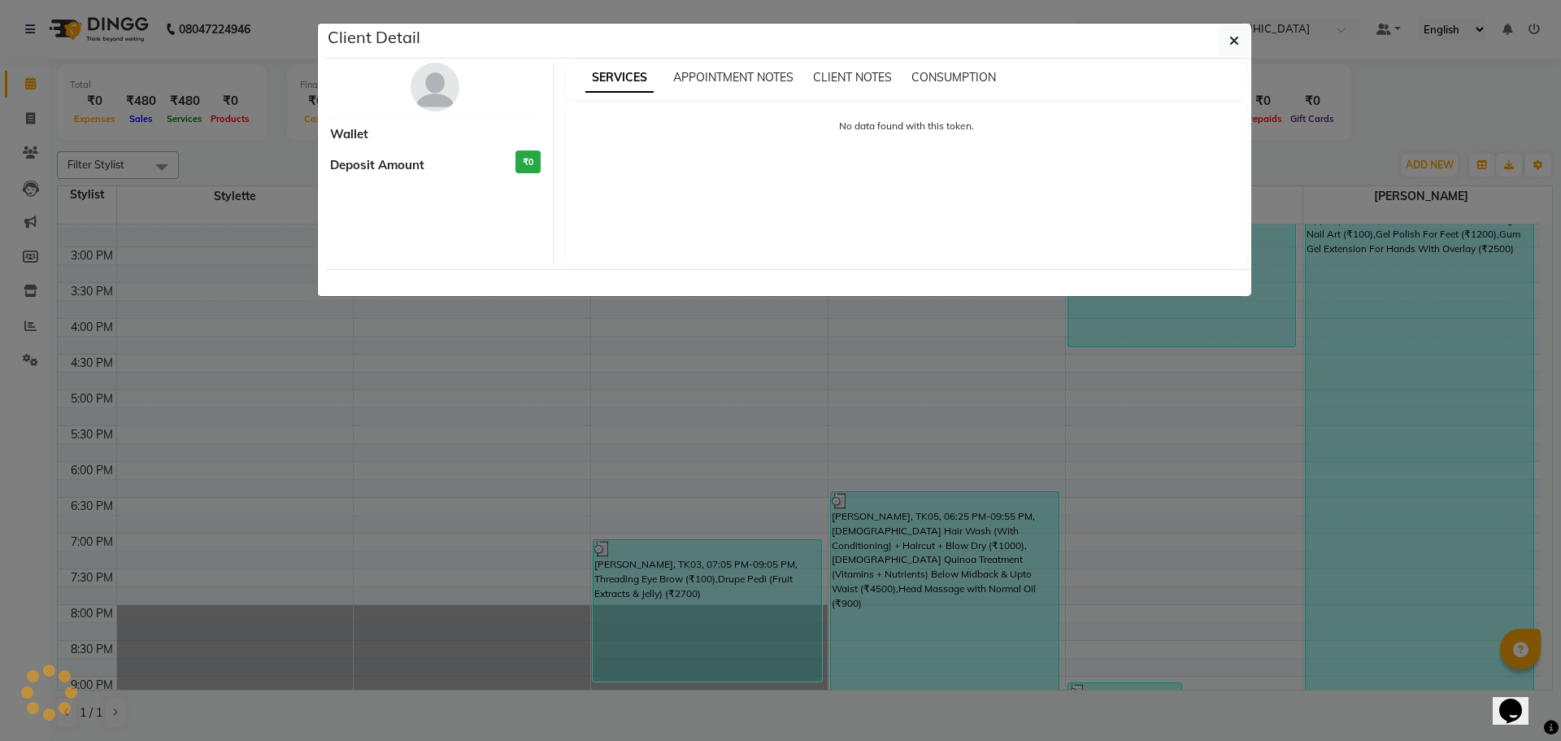
select select "3"
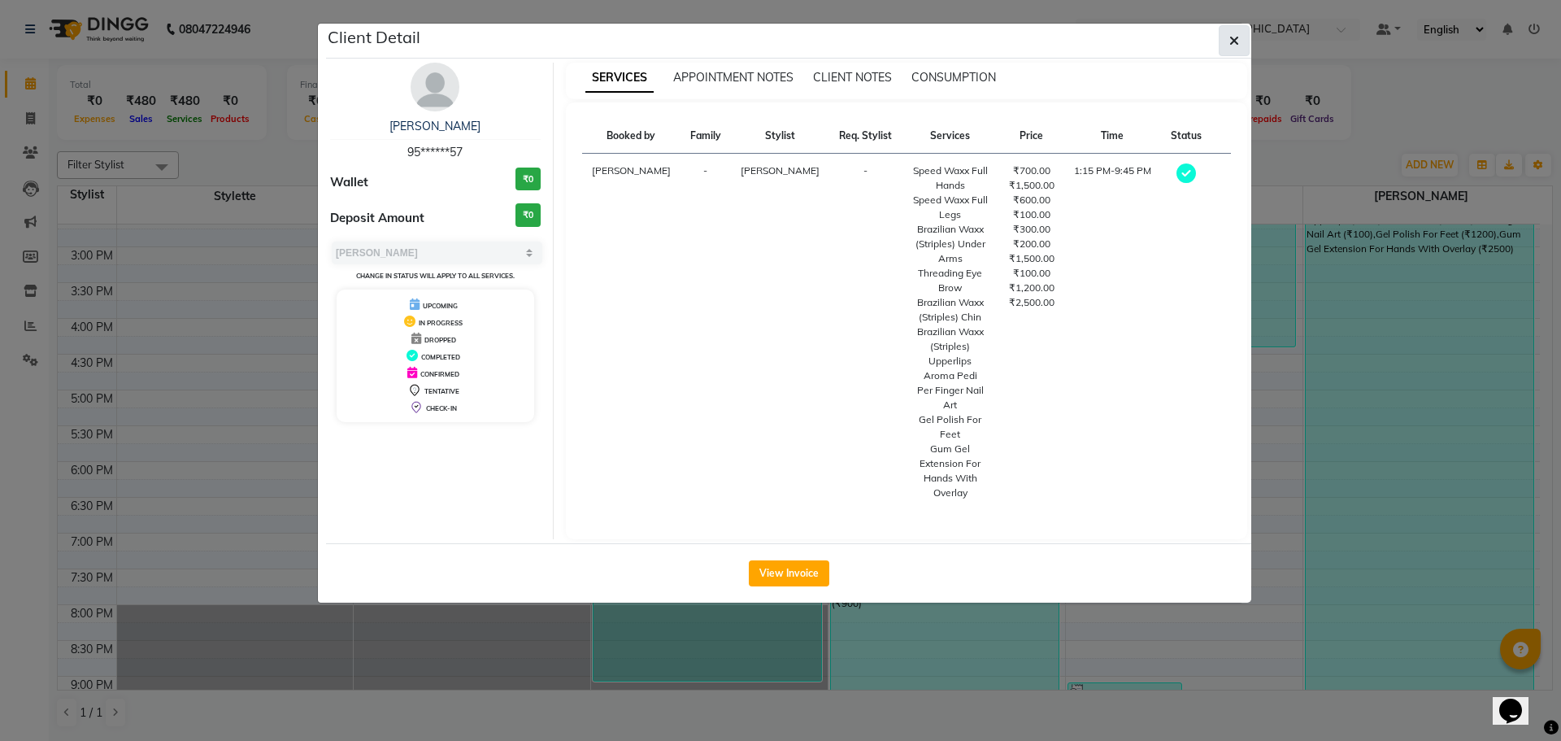
click at [1247, 46] on button "button" at bounding box center [1234, 40] width 31 height 31
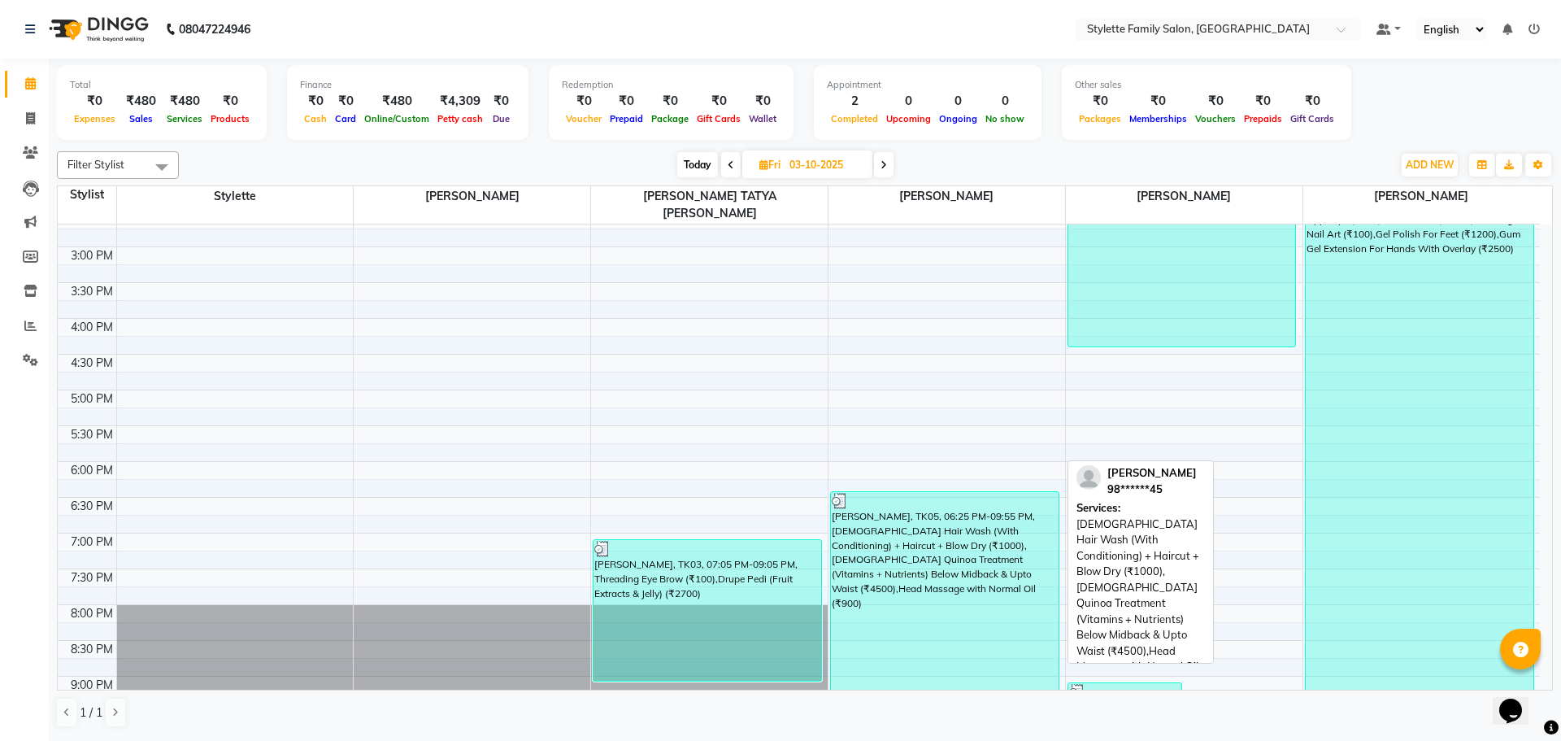
click at [938, 547] on div "[PERSON_NAME], TK05, 06:25 PM-09:55 PM, [DEMOGRAPHIC_DATA] Hair Wash (With Cond…" at bounding box center [945, 616] width 228 height 248
select select "3"
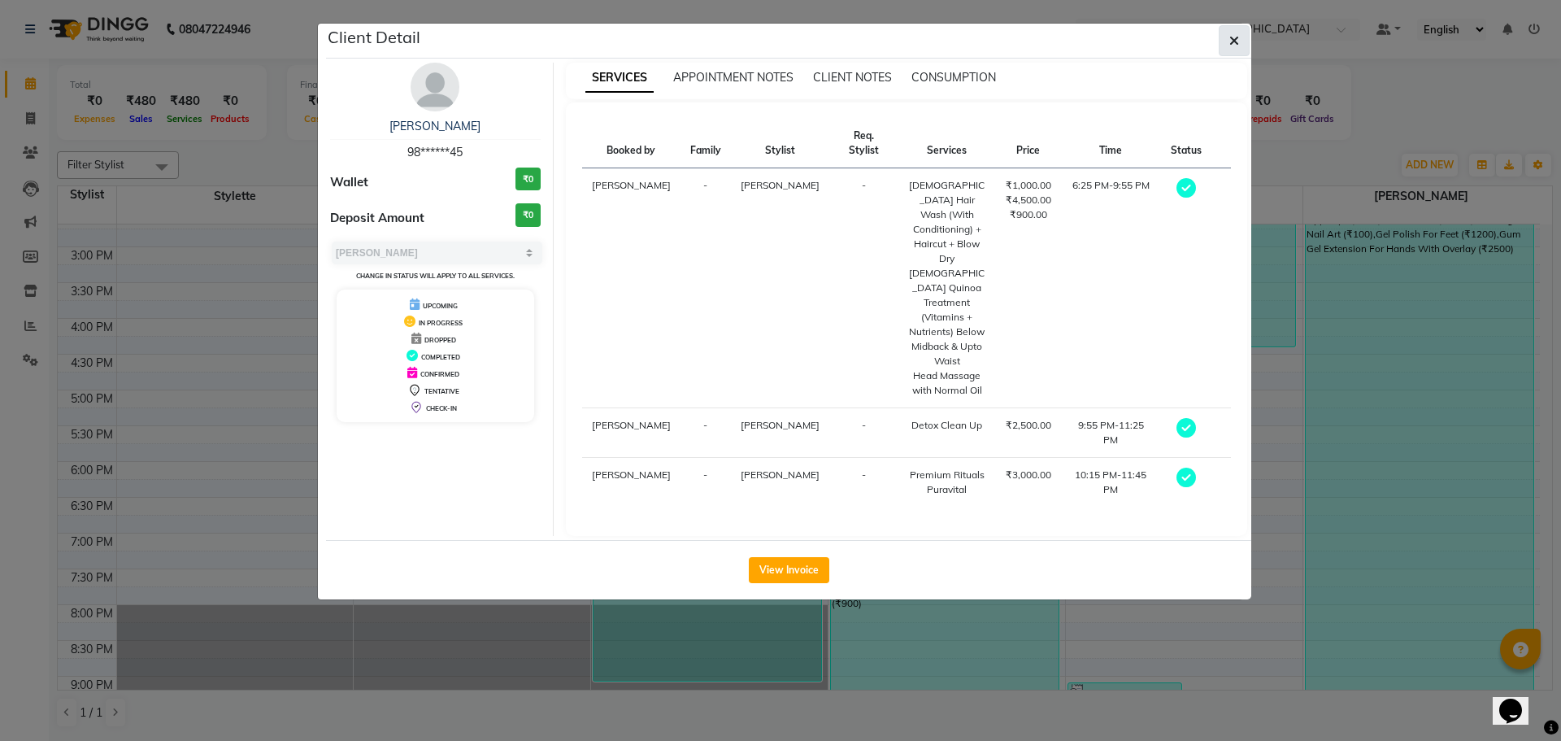
click at [1233, 40] on icon "button" at bounding box center [1235, 40] width 10 height 13
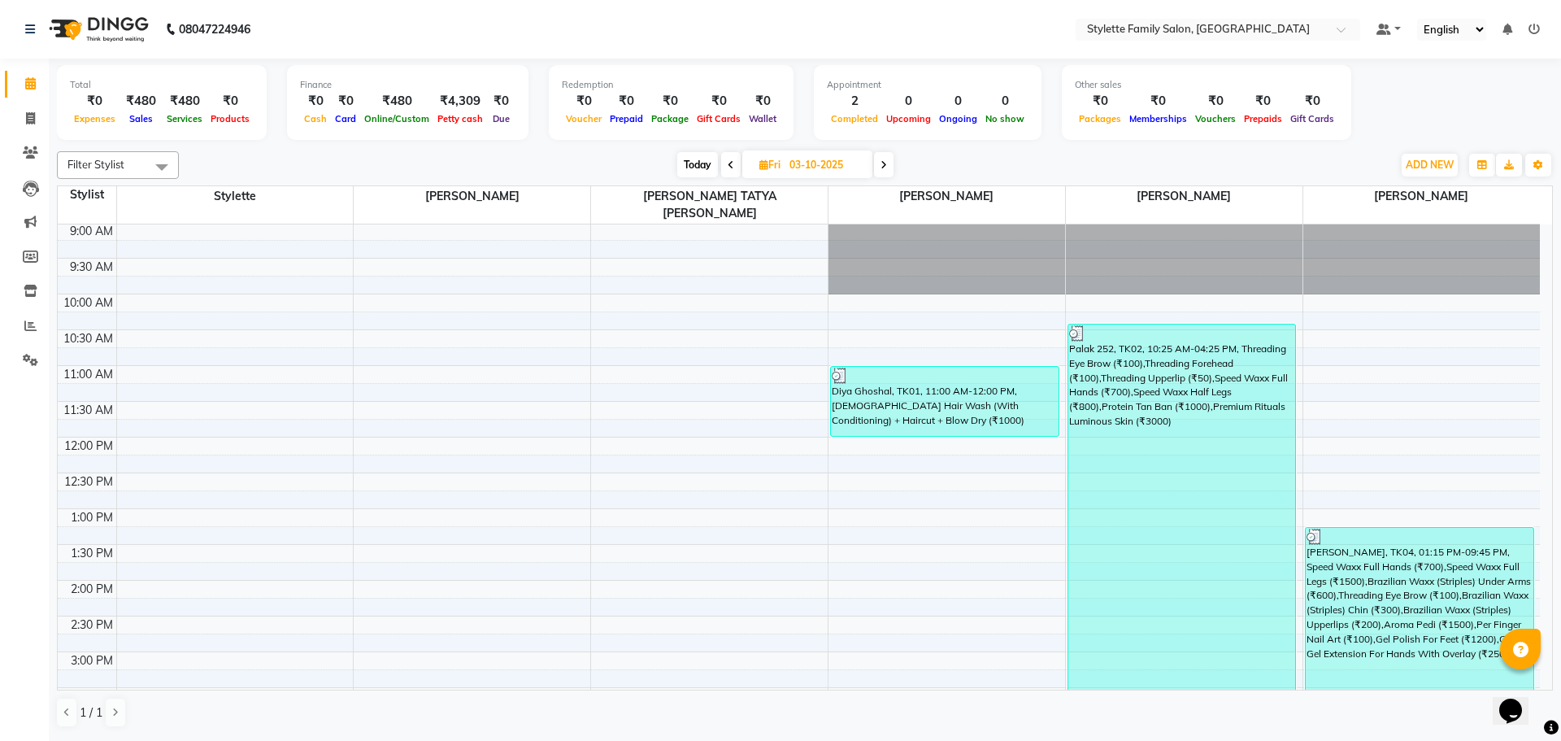
scroll to position [0, 0]
click at [886, 160] on icon at bounding box center [884, 165] width 7 height 10
type input "04-10-2025"
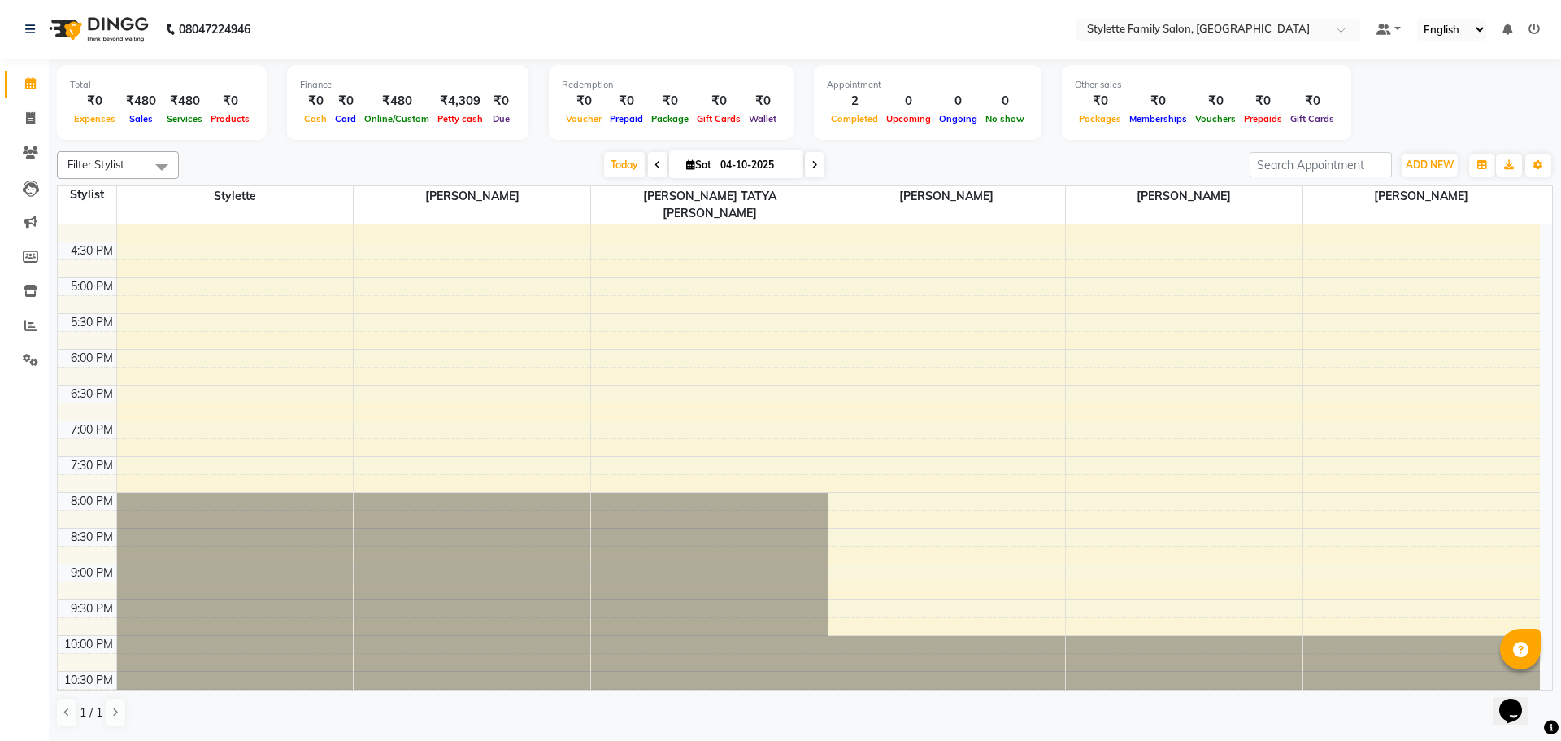
drag, startPoint x: 859, startPoint y: 473, endPoint x: 870, endPoint y: 468, distance: 12.7
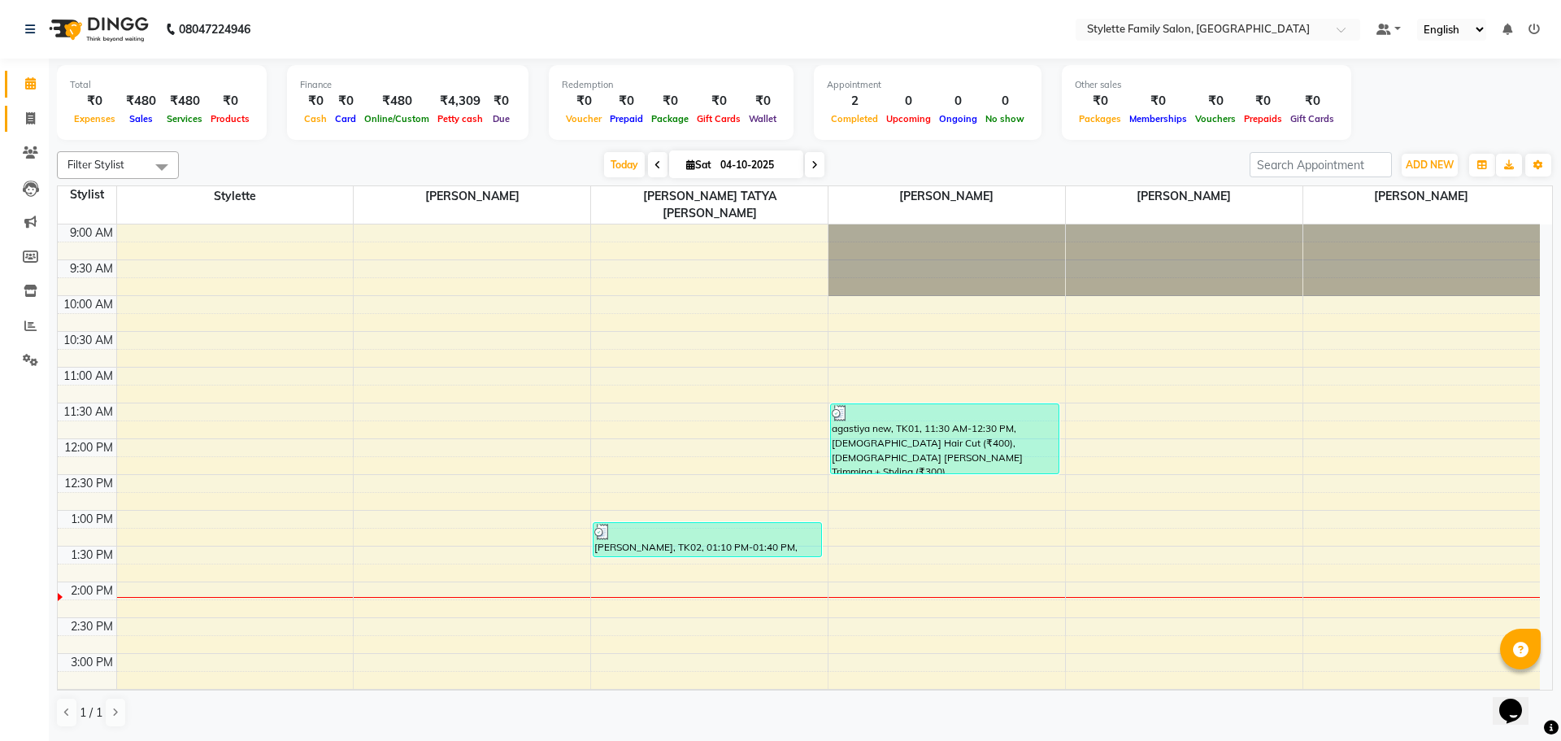
click at [9, 111] on link "Invoice" at bounding box center [24, 119] width 39 height 27
select select "service"
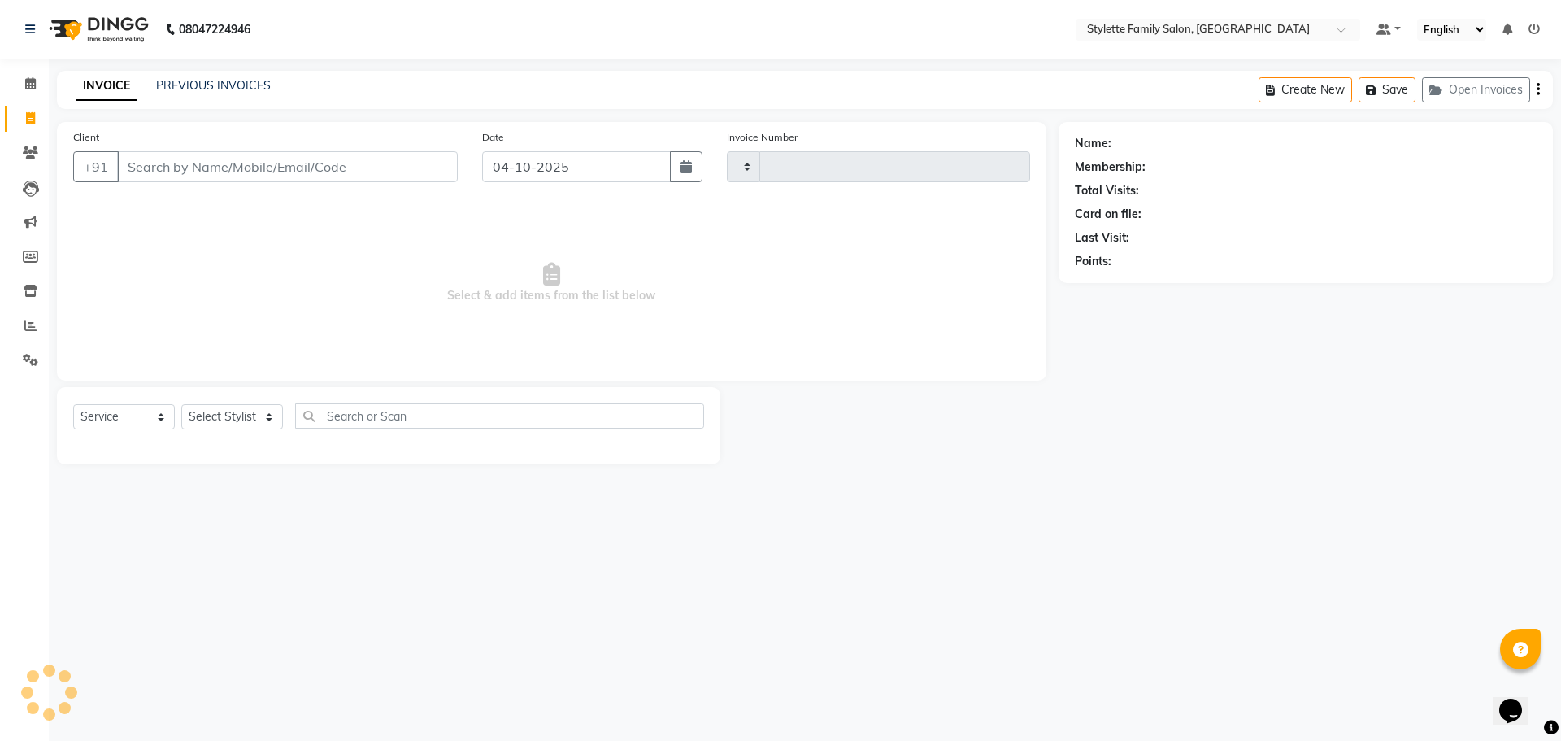
type input "1317"
select select "6990"
click at [33, 318] on span at bounding box center [30, 326] width 28 height 19
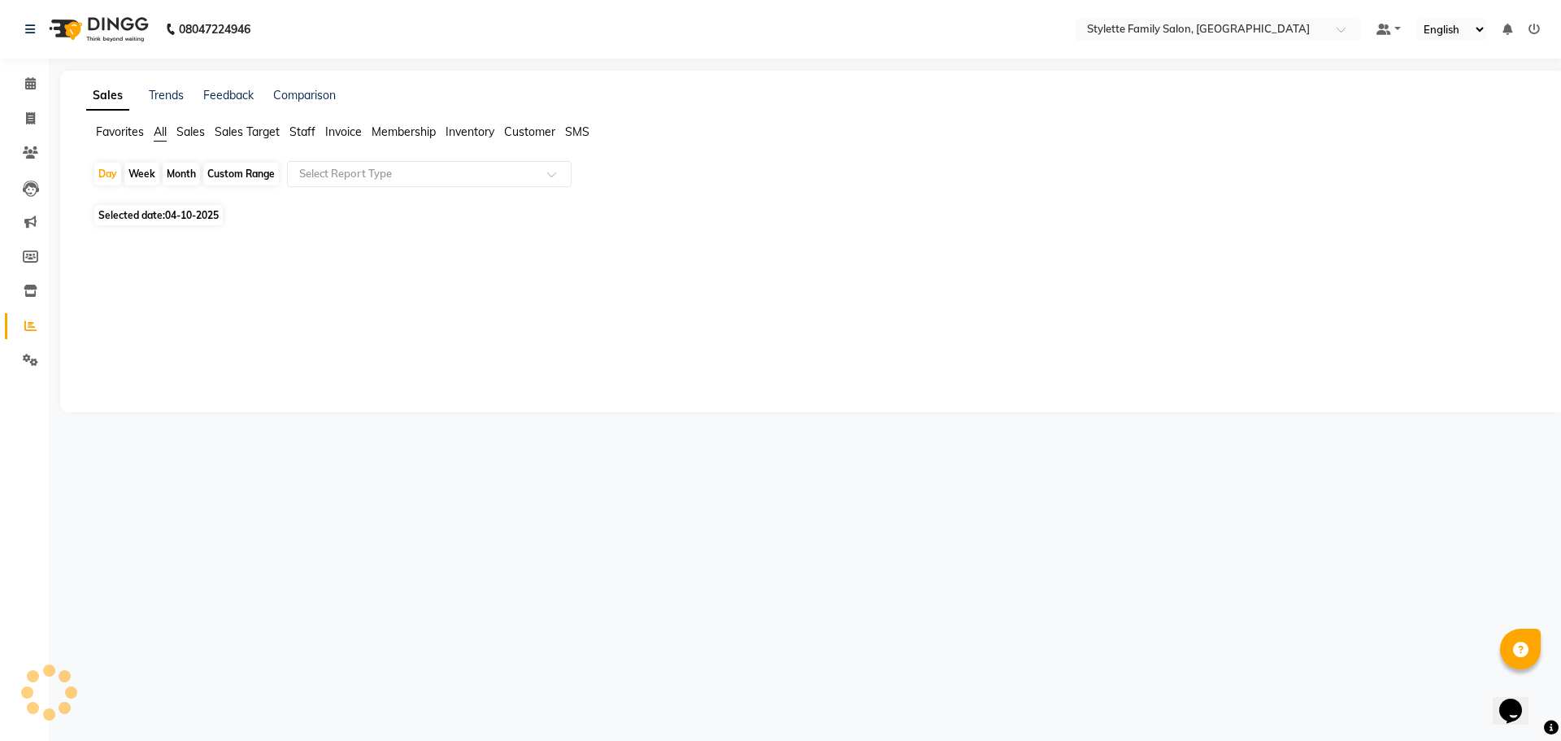
click at [190, 173] on div "Month" at bounding box center [181, 174] width 37 height 23
click at [184, 169] on div "Month" at bounding box center [181, 174] width 37 height 23
select select "10"
select select "2025"
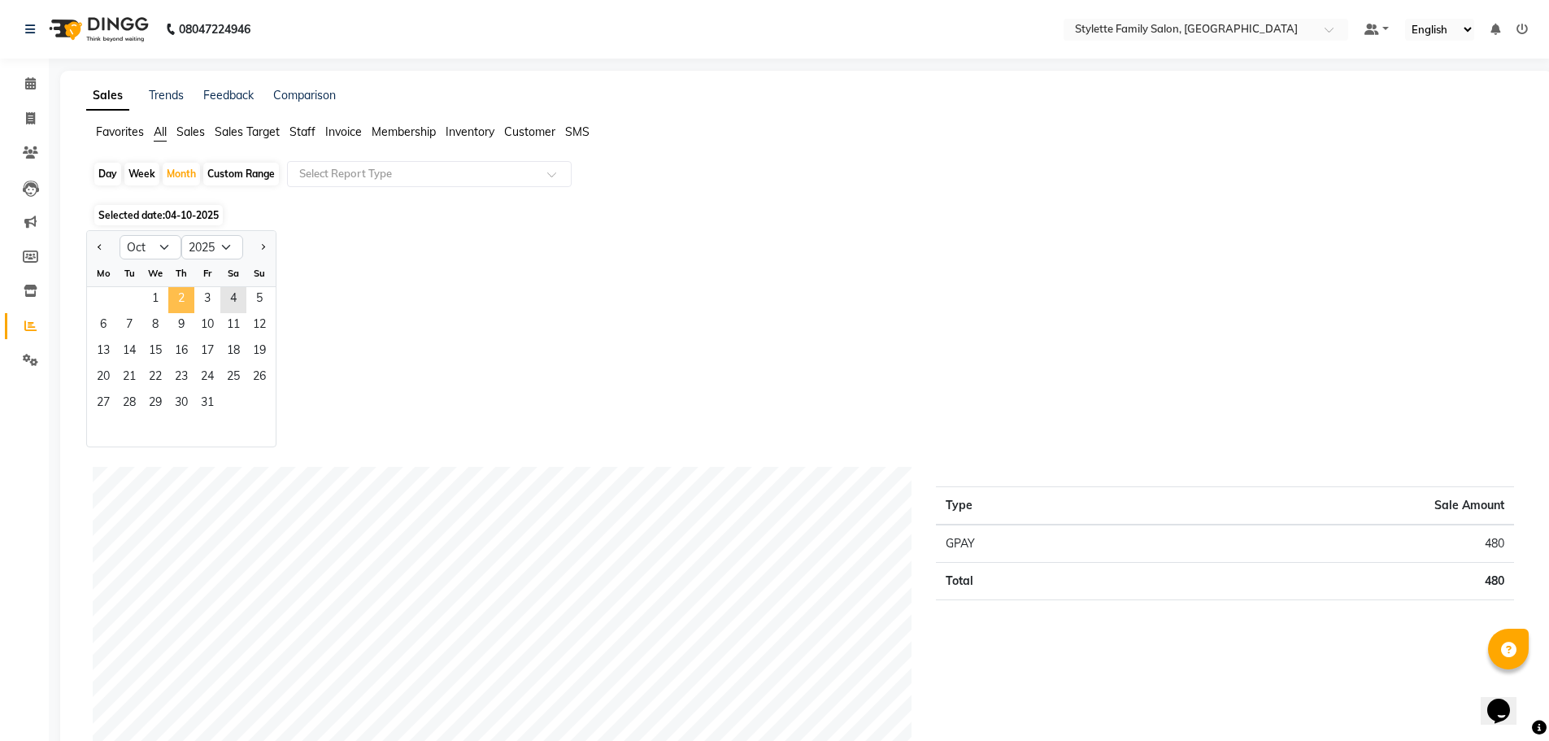
click at [188, 312] on span "2" at bounding box center [181, 300] width 26 height 26
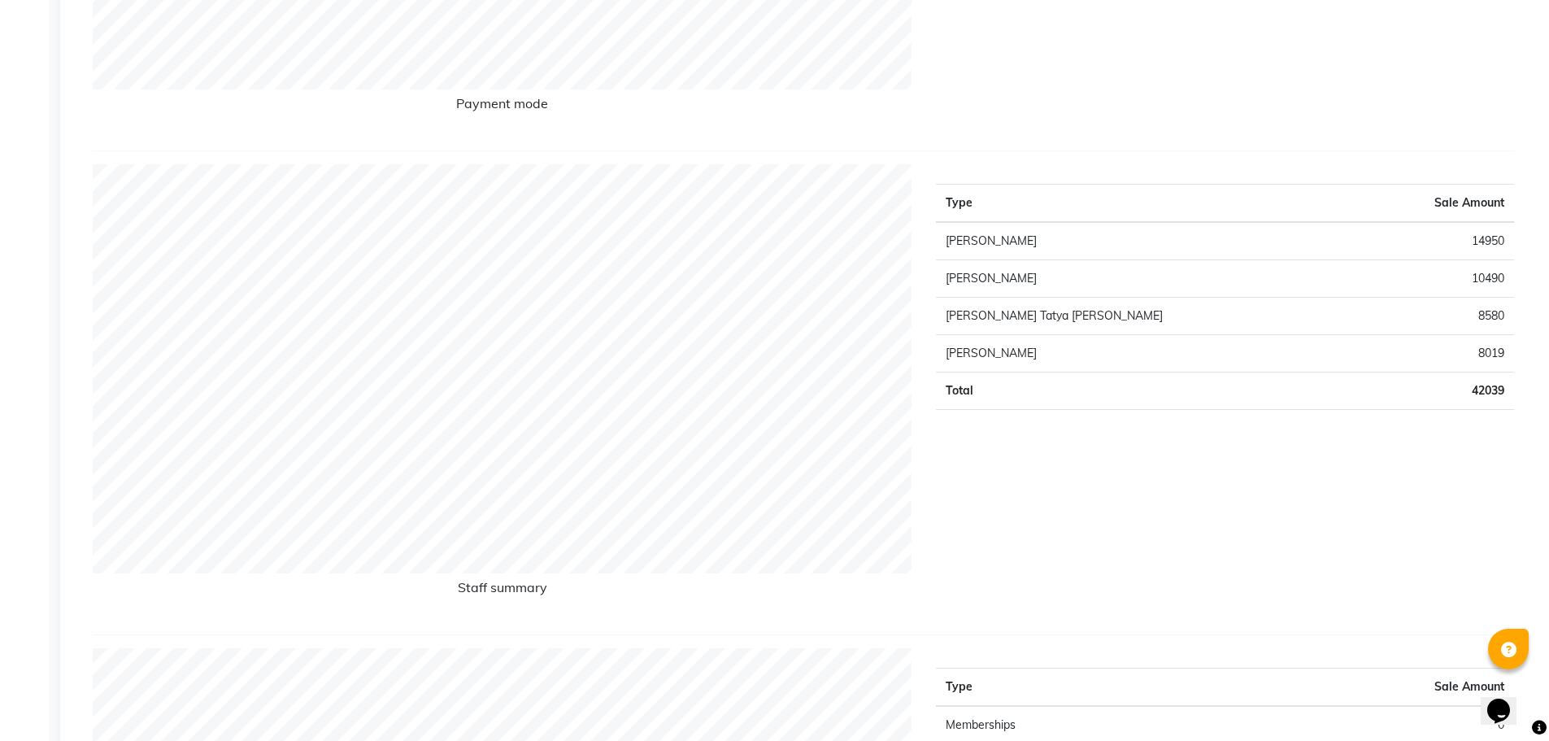
scroll to position [81, 0]
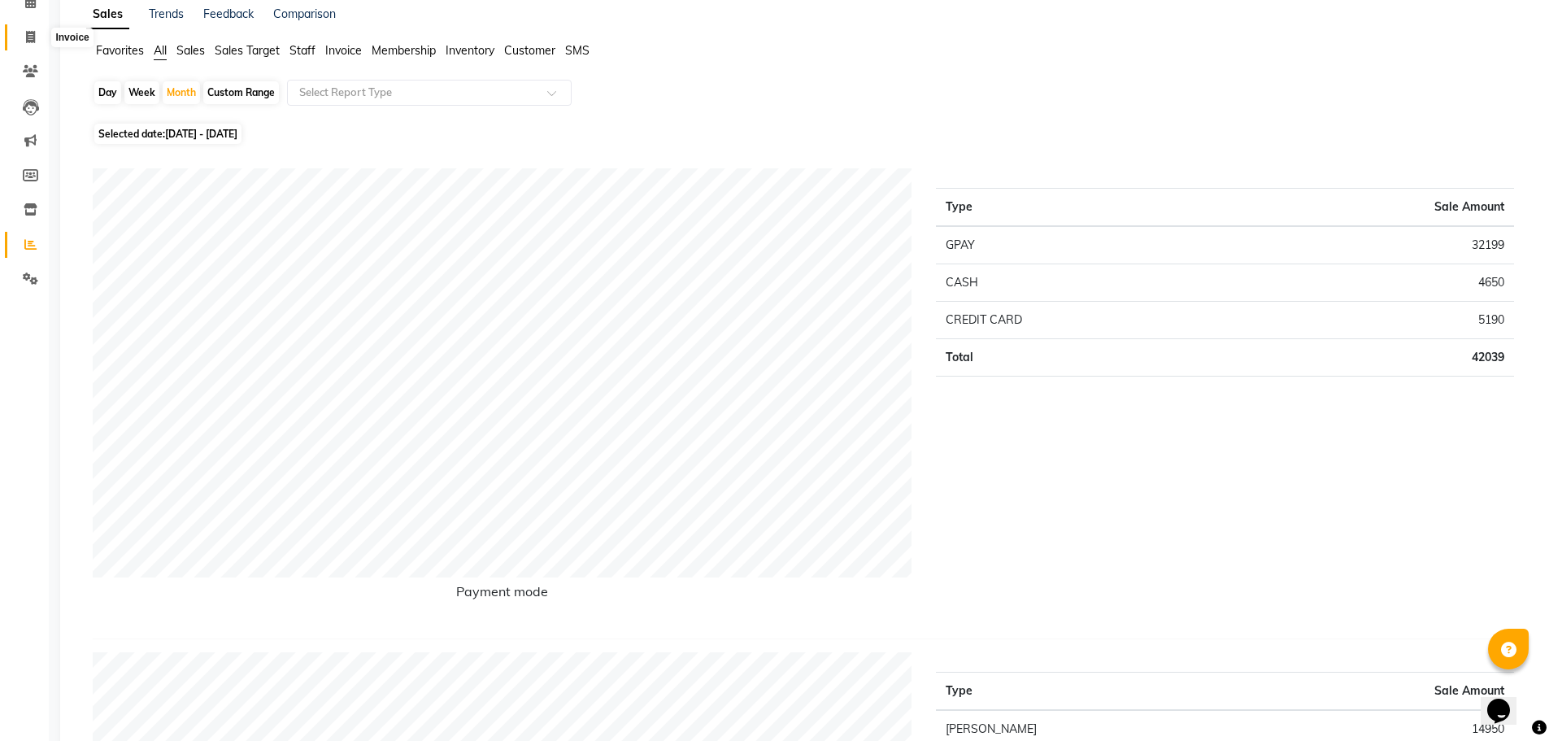
click at [33, 44] on span at bounding box center [30, 37] width 28 height 19
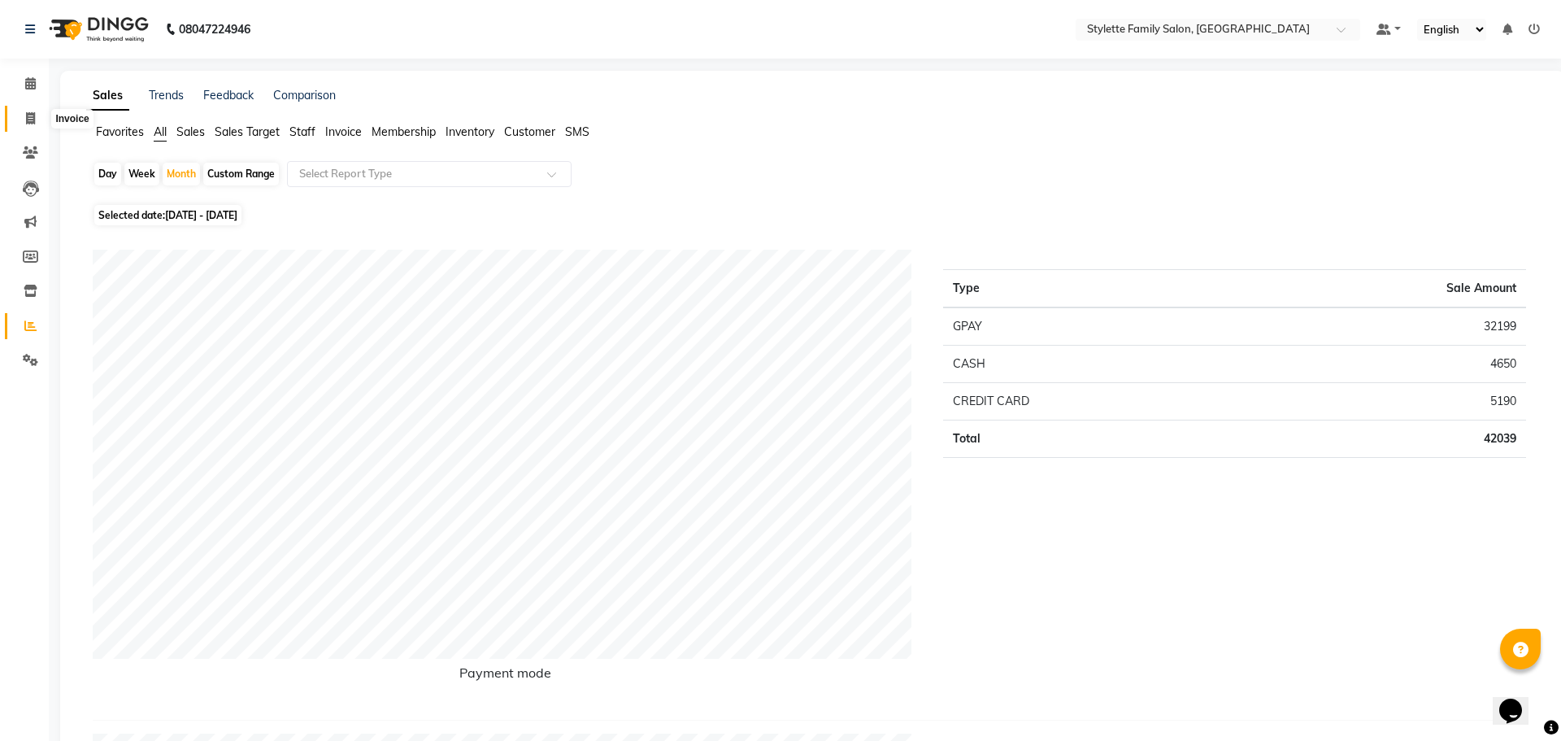
select select "6990"
select select "service"
